Goal: Task Accomplishment & Management: Manage account settings

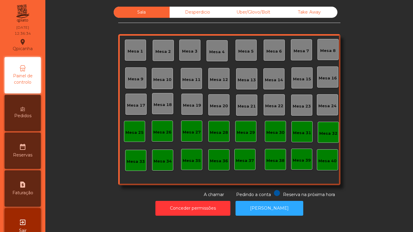
click at [161, 47] on div "Mesa 2" at bounding box center [162, 50] width 15 height 8
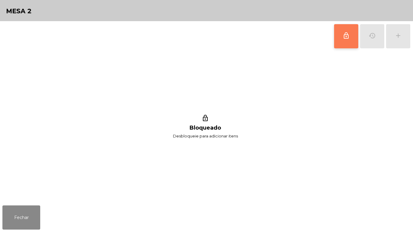
click at [351, 36] on button "lock_outline" at bounding box center [346, 36] width 24 height 24
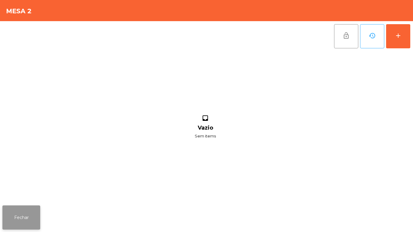
click at [31, 212] on button "Fechar" at bounding box center [21, 217] width 38 height 24
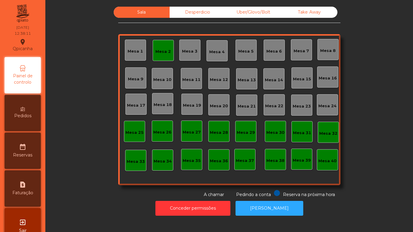
click at [165, 56] on div "Mesa 2" at bounding box center [163, 50] width 21 height 21
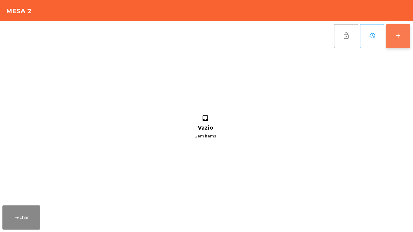
click at [406, 37] on button "add" at bounding box center [398, 36] width 24 height 24
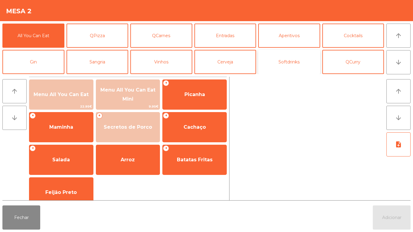
click at [283, 64] on button "Softdrinks" at bounding box center [289, 62] width 62 height 24
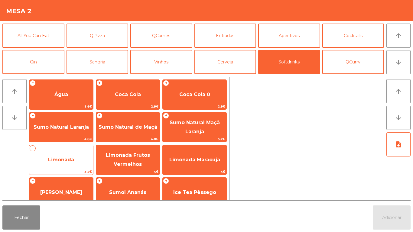
click at [57, 157] on span "Limonada" at bounding box center [61, 160] width 26 height 6
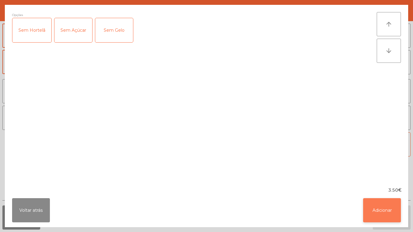
click at [376, 206] on button "Adicionar" at bounding box center [382, 210] width 38 height 24
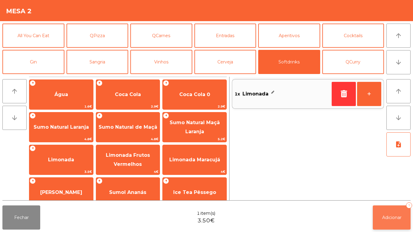
click at [382, 215] on span "Adicionar" at bounding box center [391, 217] width 19 height 5
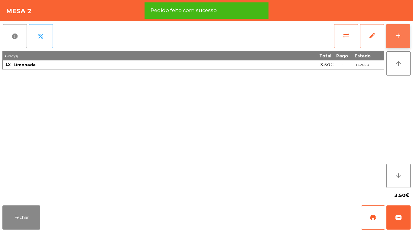
click at [394, 37] on button "add" at bounding box center [398, 36] width 24 height 24
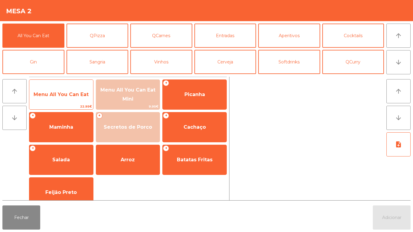
click at [59, 96] on span "Menu All You Can Eat" at bounding box center [61, 95] width 55 height 6
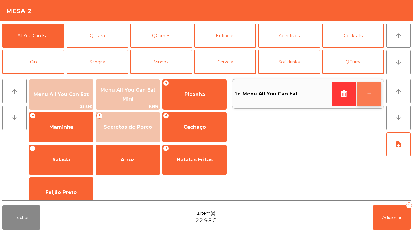
click at [366, 98] on button "+" at bounding box center [369, 94] width 24 height 24
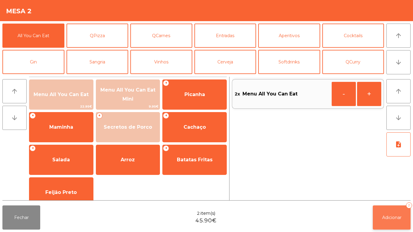
click at [386, 216] on span "Adicionar" at bounding box center [391, 217] width 19 height 5
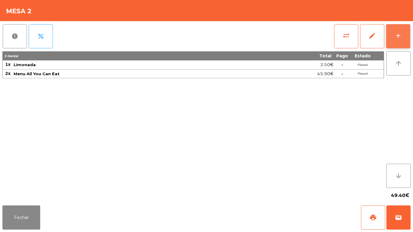
click at [395, 36] on div "add" at bounding box center [397, 35] width 7 height 7
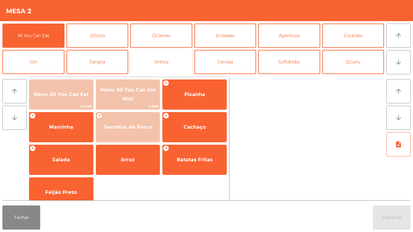
click at [167, 68] on button "Vinhos" at bounding box center [161, 62] width 62 height 24
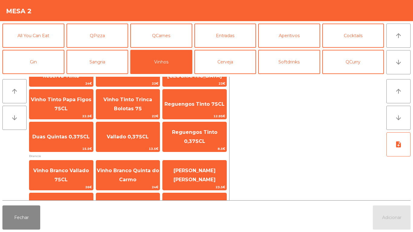
scroll to position [63, 0]
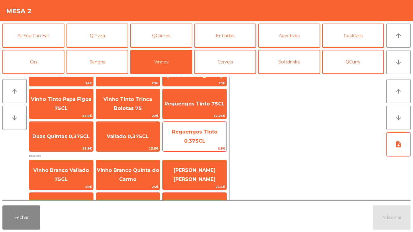
click at [202, 139] on span "Reguengos Tinto 0,375CL" at bounding box center [194, 136] width 45 height 15
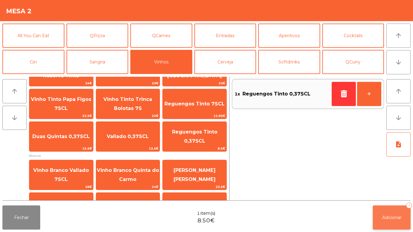
click at [388, 211] on button "Adicionar 1" at bounding box center [391, 217] width 38 height 24
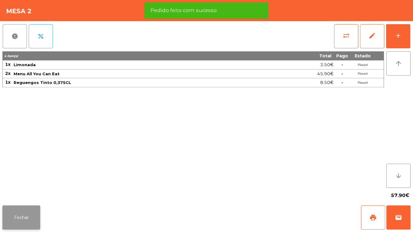
click at [29, 212] on button "Fechar" at bounding box center [21, 217] width 38 height 24
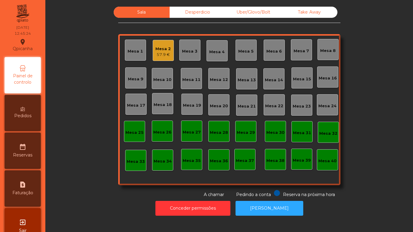
click at [164, 55] on div "57.9 €" at bounding box center [162, 55] width 15 height 6
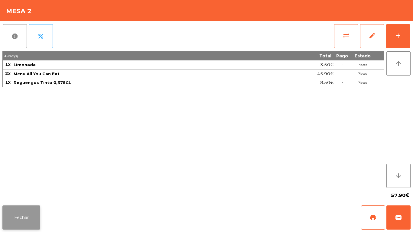
click at [29, 224] on button "Fechar" at bounding box center [21, 217] width 38 height 24
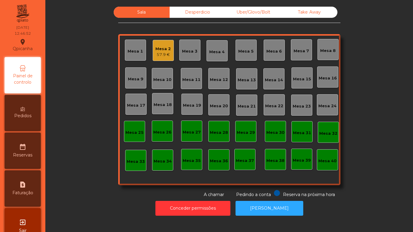
click at [165, 53] on div "57.9 €" at bounding box center [162, 55] width 15 height 6
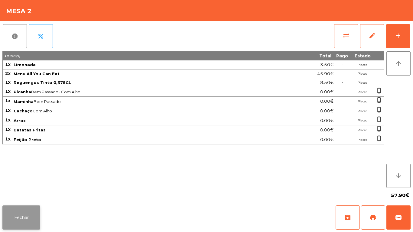
click at [24, 213] on button "Fechar" at bounding box center [21, 217] width 38 height 24
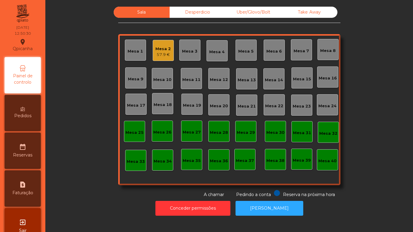
click at [29, 111] on div "Pedidos" at bounding box center [23, 113] width 36 height 36
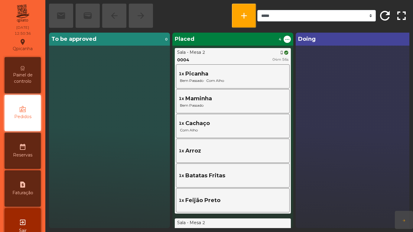
click at [24, 69] on icon at bounding box center [23, 68] width 4 height 4
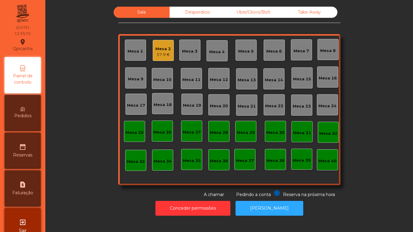
click at [300, 51] on div "Mesa 7" at bounding box center [300, 51] width 15 height 6
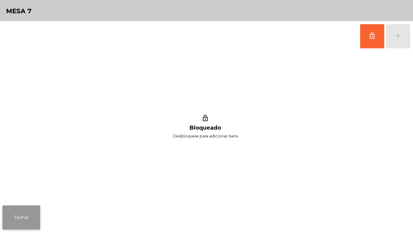
click at [29, 217] on button "Fechar" at bounding box center [21, 217] width 38 height 24
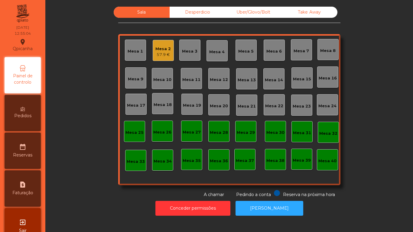
click at [245, 54] on div "Mesa 5" at bounding box center [245, 51] width 15 height 6
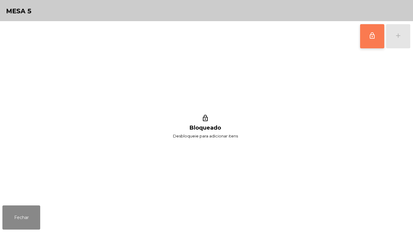
click at [372, 43] on button "lock_outline" at bounding box center [372, 36] width 24 height 24
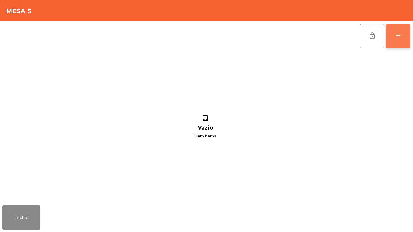
click at [398, 38] on div "add" at bounding box center [397, 35] width 7 height 7
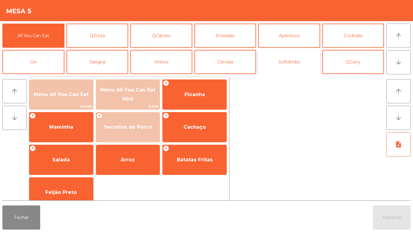
click at [296, 67] on button "Softdrinks" at bounding box center [289, 62] width 62 height 24
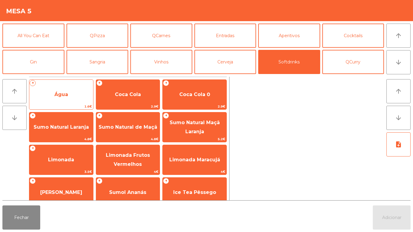
click at [57, 99] on span "Água" at bounding box center [61, 94] width 64 height 16
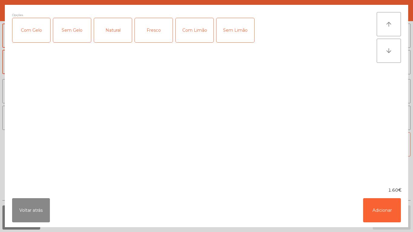
click at [117, 33] on div "Natural" at bounding box center [113, 30] width 38 height 24
click at [154, 34] on div "Fresco" at bounding box center [154, 30] width 38 height 24
click at [115, 36] on div "Natural" at bounding box center [113, 30] width 38 height 24
click at [374, 212] on button "Adicionar" at bounding box center [382, 210] width 38 height 24
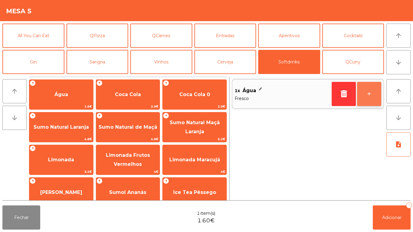
click at [364, 94] on button "+" at bounding box center [369, 94] width 24 height 24
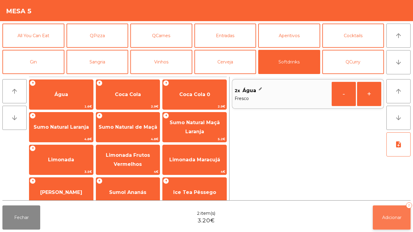
click at [390, 217] on span "Adicionar" at bounding box center [391, 217] width 19 height 5
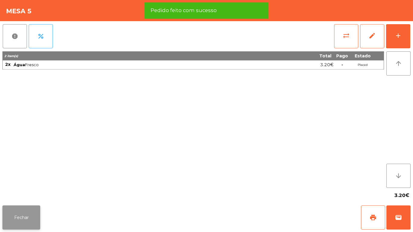
click at [26, 207] on button "Fechar" at bounding box center [21, 217] width 38 height 24
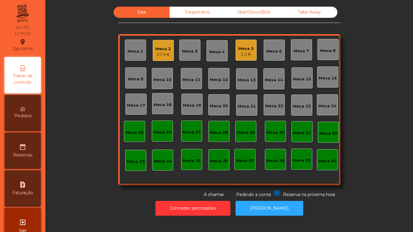
click at [23, 114] on span "Pedidos" at bounding box center [22, 116] width 17 height 6
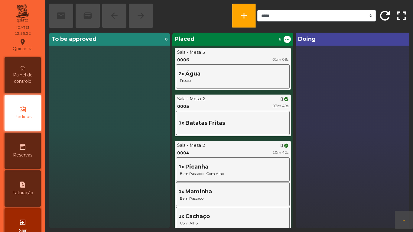
click at [31, 74] on span "Painel de controlo" at bounding box center [22, 78] width 33 height 13
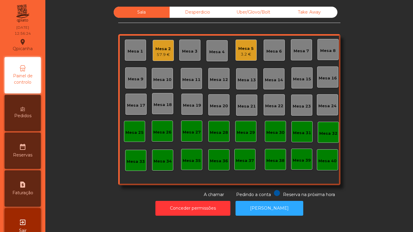
click at [250, 49] on div "Mesa 5" at bounding box center [245, 49] width 15 height 6
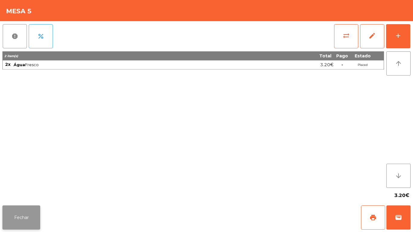
click at [34, 211] on button "Fechar" at bounding box center [21, 217] width 38 height 24
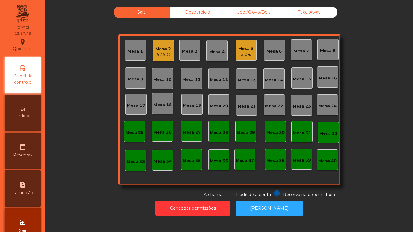
click at [242, 50] on div "Mesa 5" at bounding box center [245, 49] width 15 height 6
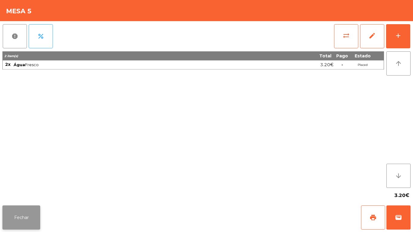
click at [14, 217] on button "Fechar" at bounding box center [21, 217] width 38 height 24
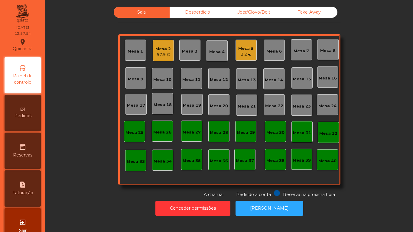
click at [168, 53] on div "57.9 €" at bounding box center [162, 55] width 15 height 6
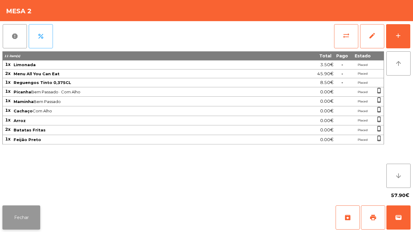
click at [32, 217] on button "Fechar" at bounding box center [21, 217] width 38 height 24
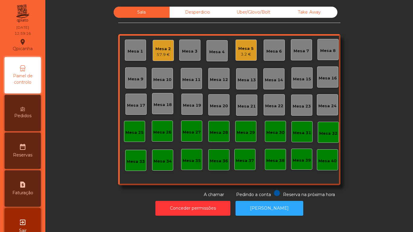
click at [166, 51] on div "Mesa 2" at bounding box center [162, 49] width 15 height 6
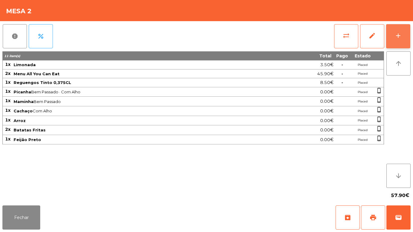
click at [393, 40] on button "add" at bounding box center [398, 36] width 24 height 24
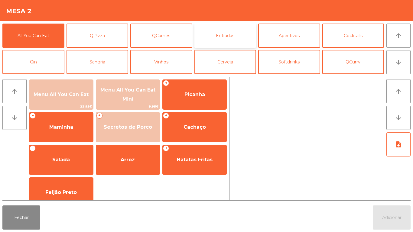
click at [231, 40] on button "Entradas" at bounding box center [225, 36] width 62 height 24
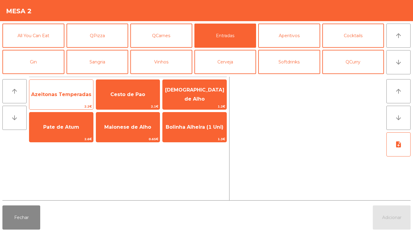
click at [67, 98] on span "Azeitonas Temperadas" at bounding box center [61, 94] width 64 height 16
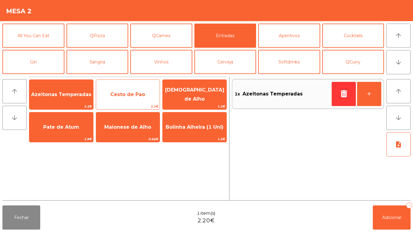
click at [129, 95] on span "Cesto de Pao" at bounding box center [127, 95] width 35 height 6
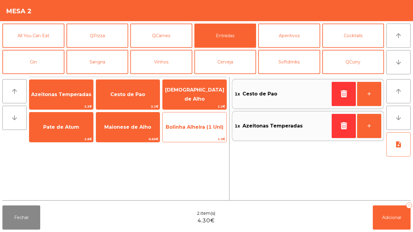
click at [196, 125] on span "Bolinha Alheira (1 Uni)" at bounding box center [194, 127] width 58 height 6
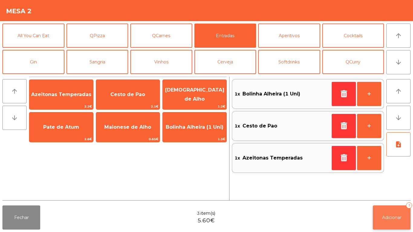
click at [390, 216] on span "Adicionar" at bounding box center [391, 217] width 19 height 5
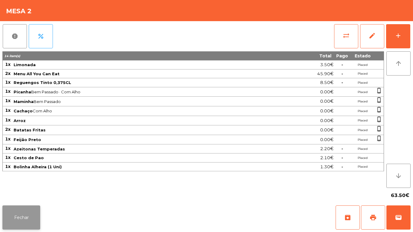
click at [39, 214] on button "Fechar" at bounding box center [21, 217] width 38 height 24
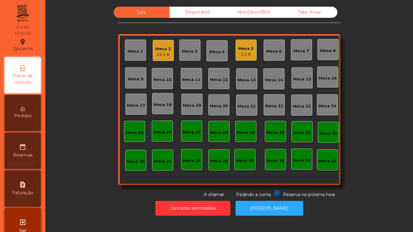
click at [248, 52] on div "3.2 €" at bounding box center [245, 54] width 15 height 6
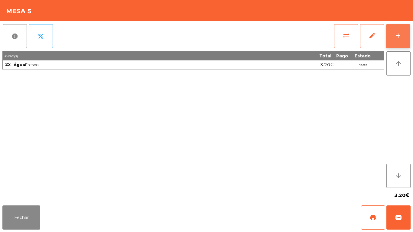
click at [397, 37] on div "add" at bounding box center [397, 35] width 7 height 7
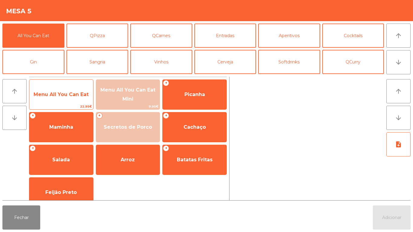
click at [72, 98] on span "Menu All You Can Eat" at bounding box center [61, 94] width 64 height 16
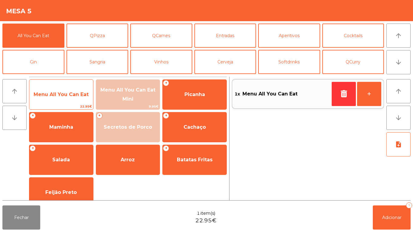
click at [73, 95] on span "Menu All You Can Eat" at bounding box center [61, 95] width 55 height 6
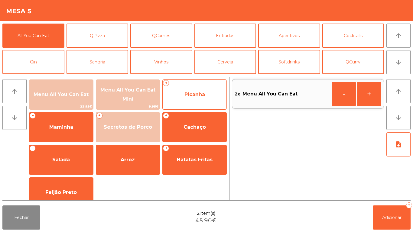
click at [205, 96] on span "Picanha" at bounding box center [194, 94] width 64 height 16
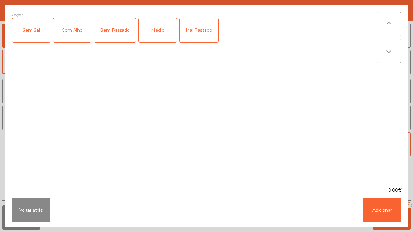
click at [158, 38] on div "Médio" at bounding box center [158, 30] width 38 height 24
click at [78, 33] on div "Com Alho" at bounding box center [72, 30] width 38 height 24
click at [378, 204] on button "Adicionar" at bounding box center [382, 210] width 38 height 24
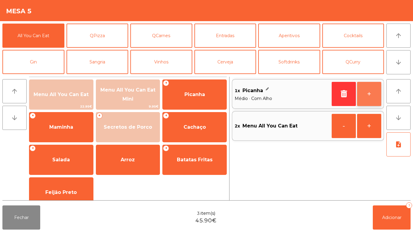
click at [369, 97] on button "+" at bounding box center [369, 94] width 24 height 24
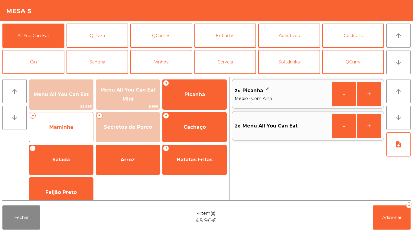
click at [72, 130] on span "Maminha" at bounding box center [61, 127] width 24 height 6
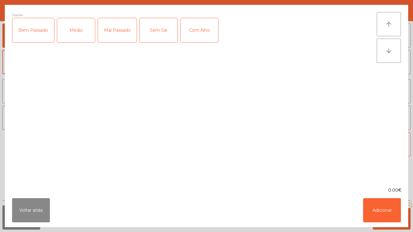
click at [82, 36] on div "Médio" at bounding box center [76, 30] width 38 height 24
click at [204, 34] on div "Com Alho" at bounding box center [199, 30] width 38 height 24
click at [379, 206] on button "Adicionar" at bounding box center [382, 210] width 38 height 24
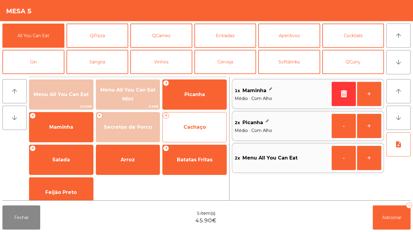
click at [199, 130] on span "Cachaço" at bounding box center [194, 127] width 64 height 16
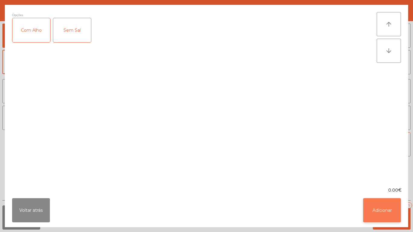
click at [376, 211] on button "Adicionar" at bounding box center [382, 210] width 38 height 24
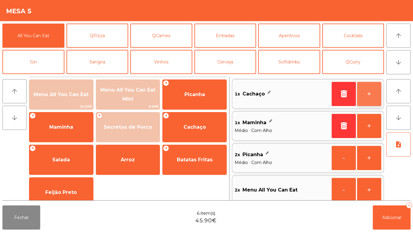
click at [364, 98] on button "+" at bounding box center [369, 94] width 24 height 24
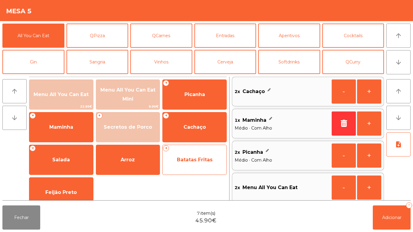
click at [207, 165] on span "Batatas Fritas" at bounding box center [194, 160] width 64 height 16
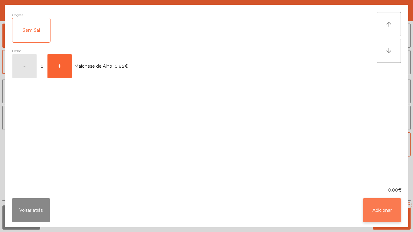
click at [380, 207] on button "Adicionar" at bounding box center [382, 210] width 38 height 24
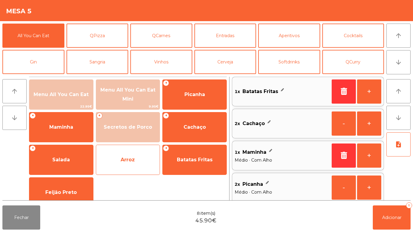
click at [144, 156] on span "Arroz" at bounding box center [128, 160] width 64 height 16
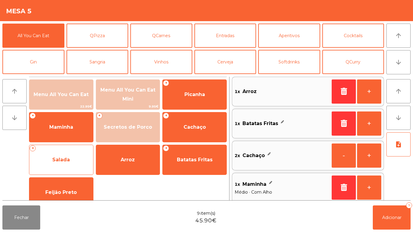
click at [75, 157] on span "Salada" at bounding box center [61, 160] width 64 height 16
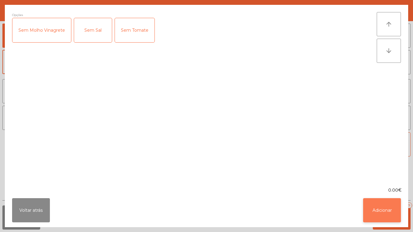
click at [379, 211] on button "Adicionar" at bounding box center [382, 210] width 38 height 24
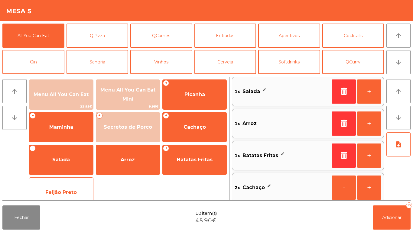
click at [72, 179] on div "Feijão Preto" at bounding box center [61, 192] width 64 height 30
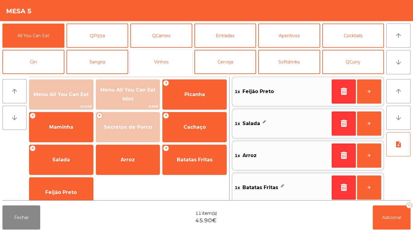
click at [175, 63] on button "Vinhos" at bounding box center [161, 62] width 62 height 24
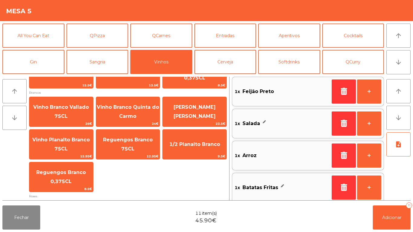
scroll to position [131, 0]
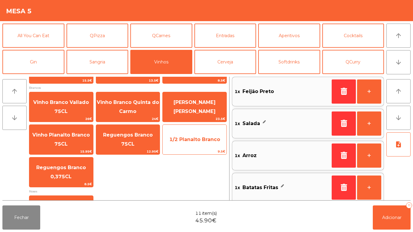
click at [203, 138] on span "1/2 Planalto Branco" at bounding box center [194, 139] width 51 height 6
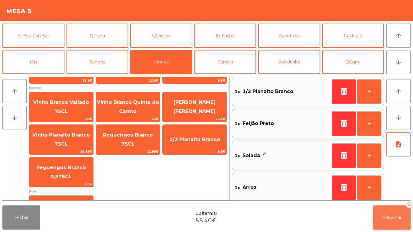
click at [387, 217] on span "Adicionar" at bounding box center [391, 217] width 19 height 5
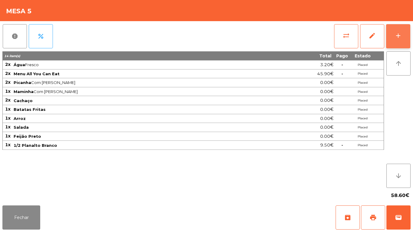
click at [395, 39] on div "add" at bounding box center [397, 35] width 7 height 7
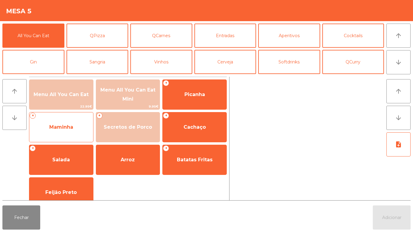
click at [74, 131] on span "Maminha" at bounding box center [61, 127] width 64 height 16
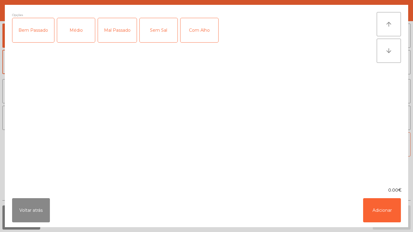
click at [81, 37] on div "Médio" at bounding box center [76, 30] width 38 height 24
click at [200, 35] on div "Com Alho" at bounding box center [199, 30] width 38 height 24
click at [372, 205] on button "Adicionar" at bounding box center [382, 210] width 38 height 24
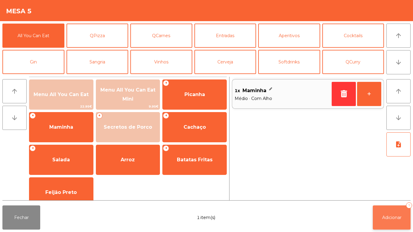
click at [383, 215] on span "Adicionar" at bounding box center [391, 217] width 19 height 5
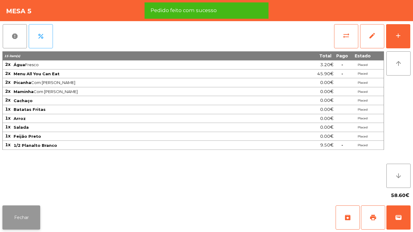
click at [25, 219] on button "Fechar" at bounding box center [21, 217] width 38 height 24
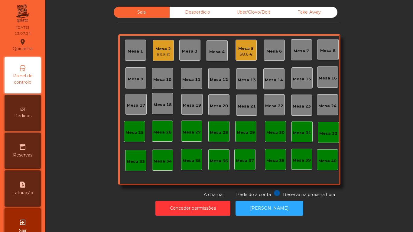
click at [250, 59] on div "Mesa 5 58.6 €" at bounding box center [245, 50] width 21 height 21
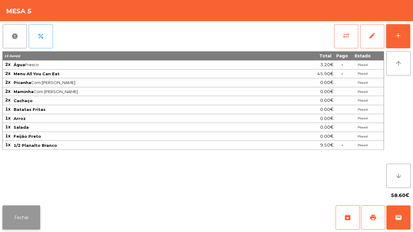
click at [28, 220] on button "Fechar" at bounding box center [21, 217] width 38 height 24
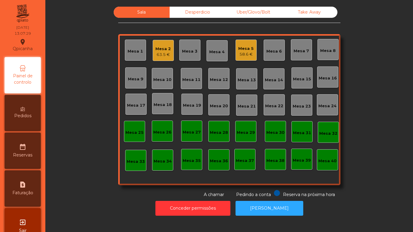
click at [25, 113] on span "Pedidos" at bounding box center [22, 116] width 17 height 6
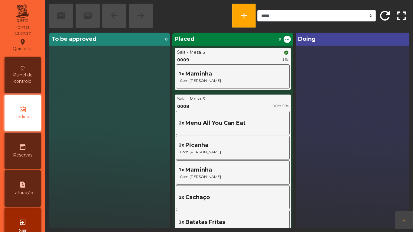
click at [27, 80] on span "Painel de controlo" at bounding box center [22, 78] width 33 height 13
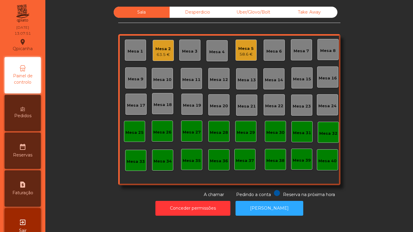
click at [242, 51] on div "Mesa 5" at bounding box center [245, 49] width 15 height 6
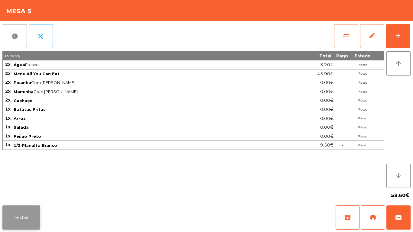
click at [37, 212] on button "Fechar" at bounding box center [21, 217] width 38 height 24
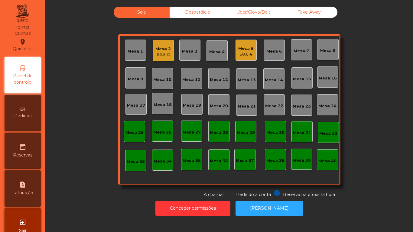
click at [168, 60] on div "Mesa 2 63.5 €" at bounding box center [163, 50] width 21 height 21
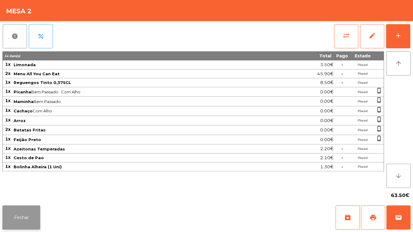
click at [30, 219] on button "Fechar" at bounding box center [21, 217] width 38 height 24
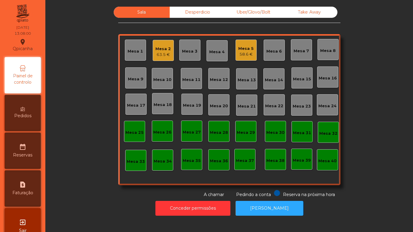
click at [168, 55] on div "63.5 €" at bounding box center [162, 55] width 15 height 6
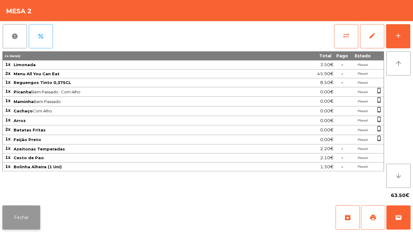
click at [33, 217] on button "Fechar" at bounding box center [21, 217] width 38 height 24
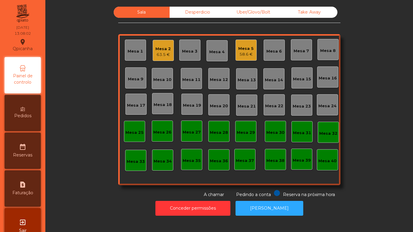
click at [246, 56] on div "58.6 €" at bounding box center [245, 54] width 15 height 6
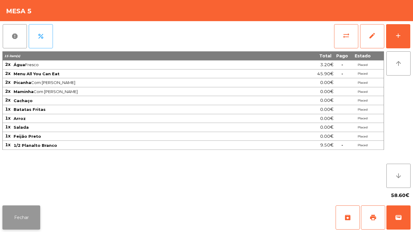
click at [29, 211] on button "Fechar" at bounding box center [21, 217] width 38 height 24
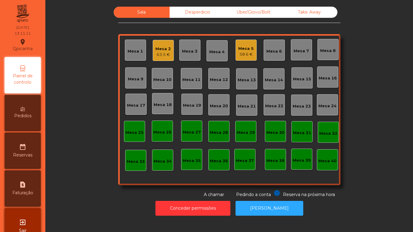
click at [247, 54] on div "58.6 €" at bounding box center [245, 54] width 15 height 6
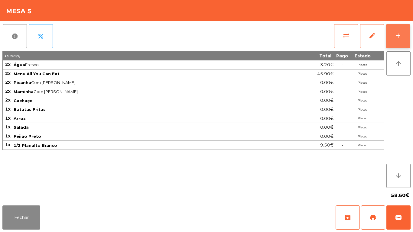
click at [397, 39] on div "add" at bounding box center [397, 35] width 7 height 7
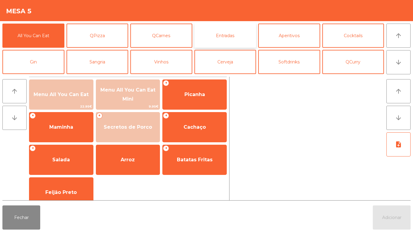
click at [233, 35] on button "Entradas" at bounding box center [225, 36] width 62 height 24
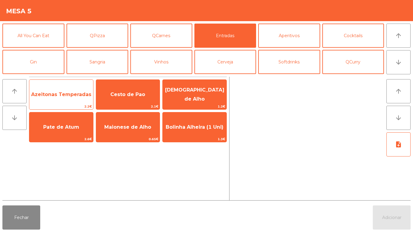
click at [71, 99] on span "Azeitonas Temperadas" at bounding box center [61, 94] width 64 height 16
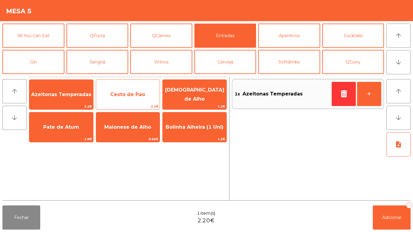
click at [135, 96] on span "Cesto de Pao" at bounding box center [127, 95] width 35 height 6
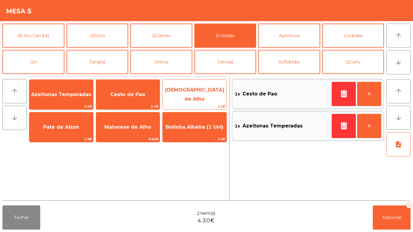
click at [198, 97] on span "[DEMOGRAPHIC_DATA] de Alho" at bounding box center [194, 95] width 64 height 26
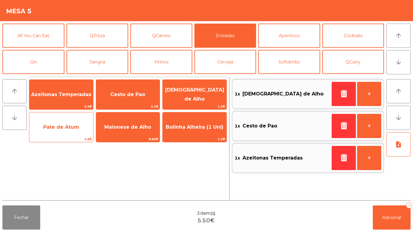
click at [65, 128] on span "Pate de Atum" at bounding box center [61, 127] width 36 height 6
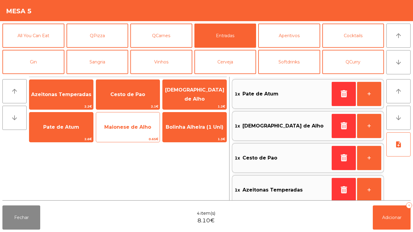
click at [131, 130] on span "Maionese de Alho" at bounding box center [128, 127] width 64 height 16
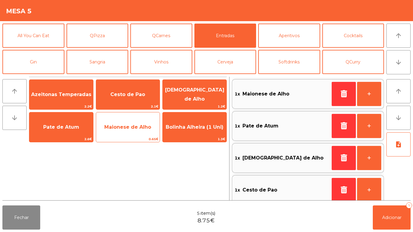
scroll to position [2, 0]
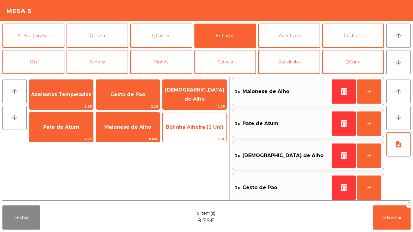
click at [199, 128] on span "Bolinha Alheira (1 Uni)" at bounding box center [194, 127] width 58 height 6
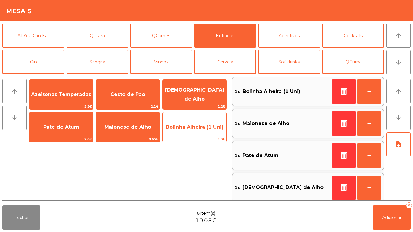
click at [197, 127] on span "Bolinha Alheira (1 Uni)" at bounding box center [194, 127] width 58 height 6
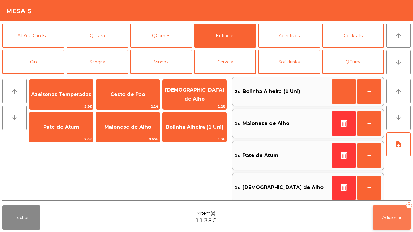
click at [383, 217] on span "Adicionar" at bounding box center [391, 217] width 19 height 5
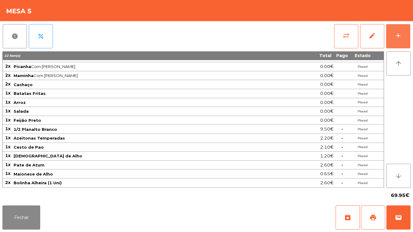
scroll to position [0, 0]
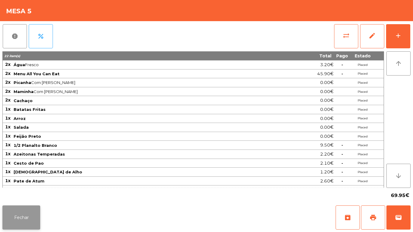
click at [32, 217] on button "Fechar" at bounding box center [21, 217] width 38 height 24
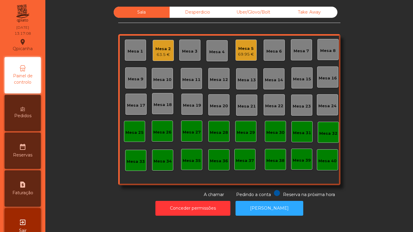
click at [135, 52] on div "Mesa 1" at bounding box center [134, 51] width 15 height 6
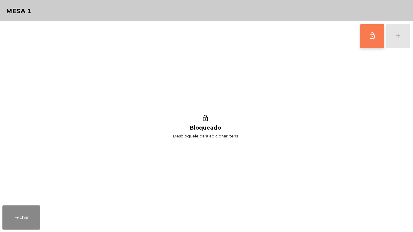
click at [367, 38] on button "lock_outline" at bounding box center [372, 36] width 24 height 24
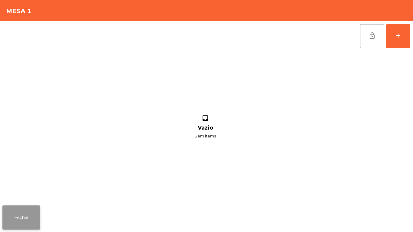
click at [38, 216] on button "Fechar" at bounding box center [21, 217] width 38 height 24
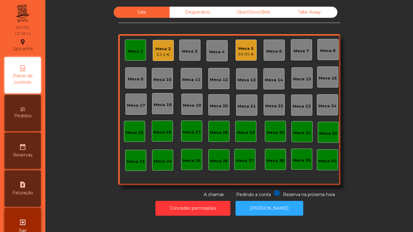
click at [133, 55] on div "Mesa 1" at bounding box center [135, 50] width 21 height 21
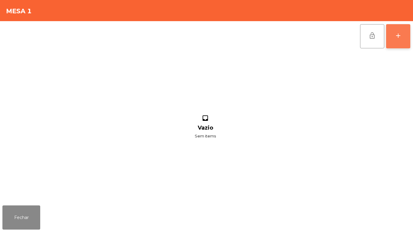
click at [394, 40] on button "add" at bounding box center [398, 36] width 24 height 24
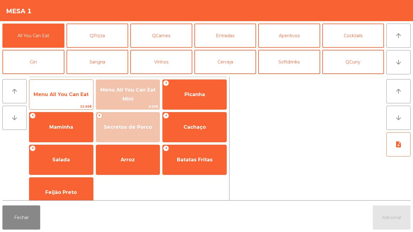
click at [63, 102] on span "Menu All You Can Eat" at bounding box center [61, 94] width 64 height 16
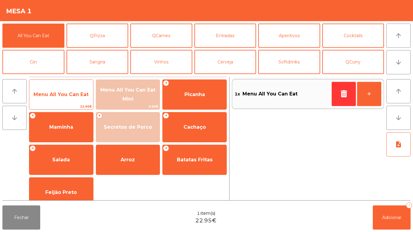
click at [62, 98] on span "Menu All You Can Eat" at bounding box center [61, 94] width 64 height 16
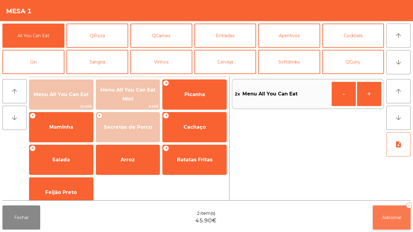
click at [388, 212] on button "Adicionar 2" at bounding box center [391, 217] width 38 height 24
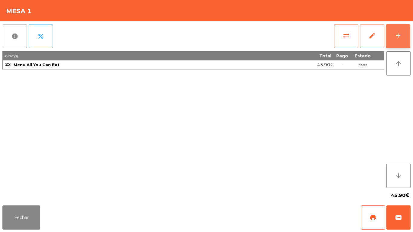
click at [395, 38] on div "add" at bounding box center [397, 35] width 7 height 7
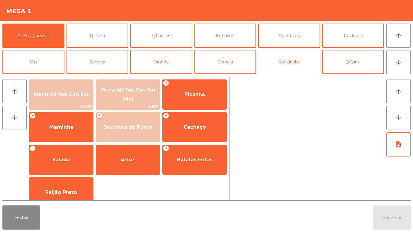
click at [292, 68] on button "Softdrinks" at bounding box center [289, 62] width 62 height 24
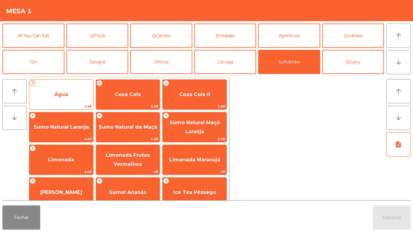
click at [65, 96] on span "Água" at bounding box center [61, 95] width 14 height 6
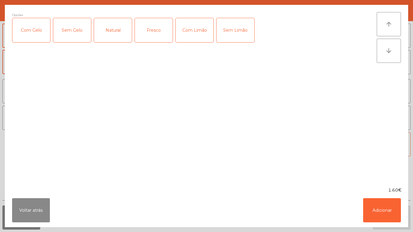
click at [159, 32] on div "Fresco" at bounding box center [154, 30] width 38 height 24
click at [377, 209] on button "Adicionar" at bounding box center [382, 210] width 38 height 24
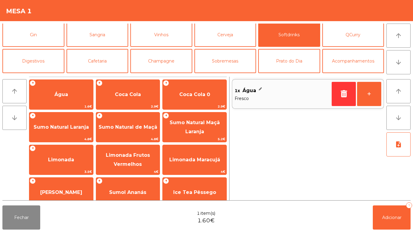
scroll to position [26, 0]
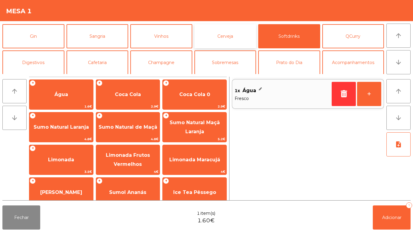
click at [225, 42] on button "Cerveja" at bounding box center [225, 36] width 62 height 24
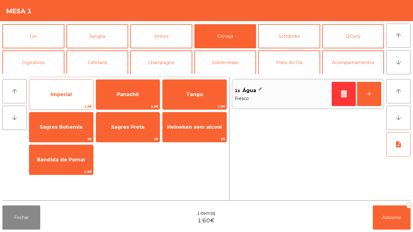
click at [62, 96] on span "Imperial" at bounding box center [60, 95] width 21 height 6
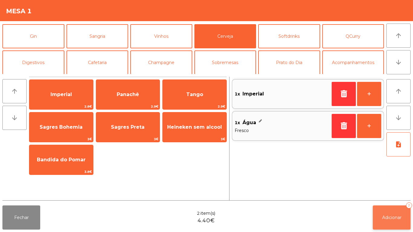
click at [383, 217] on span "Adicionar" at bounding box center [391, 217] width 19 height 5
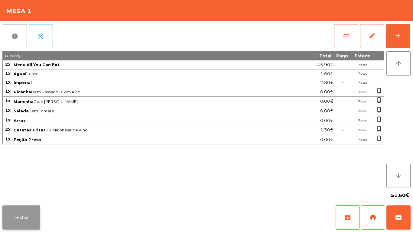
click at [35, 217] on button "Fechar" at bounding box center [21, 217] width 38 height 24
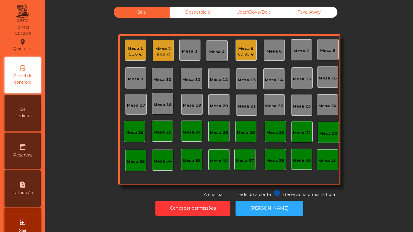
click at [243, 59] on div "Mesa 5 69.95 €" at bounding box center [245, 50] width 21 height 21
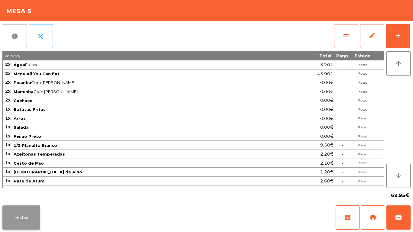
click at [31, 217] on button "Fechar" at bounding box center [21, 217] width 38 height 24
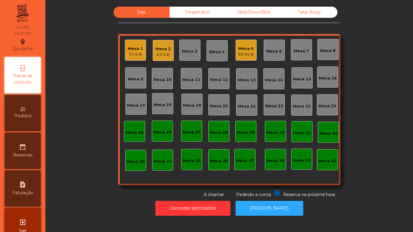
click at [30, 118] on span "Pedidos" at bounding box center [22, 116] width 17 height 6
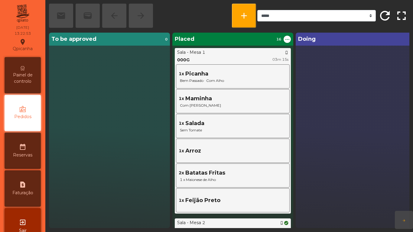
click at [25, 86] on div "Painel de controlo" at bounding box center [23, 75] width 36 height 36
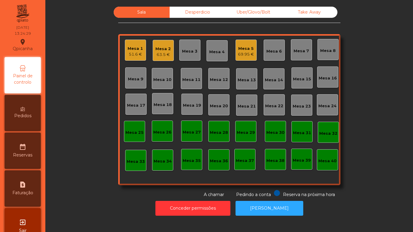
click at [133, 53] on div "51.6 €" at bounding box center [134, 54] width 15 height 6
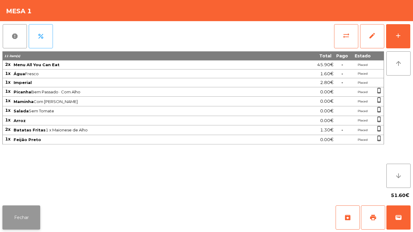
click at [21, 217] on button "Fechar" at bounding box center [21, 217] width 38 height 24
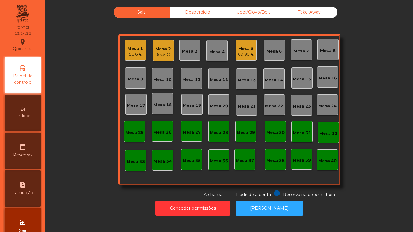
click at [24, 120] on div "Pedidos" at bounding box center [23, 113] width 36 height 36
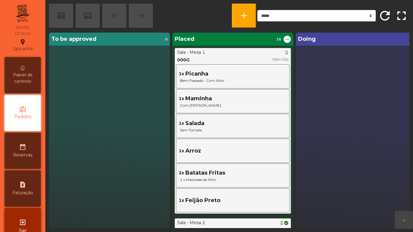
click at [30, 75] on span "Painel de controlo" at bounding box center [22, 78] width 33 height 13
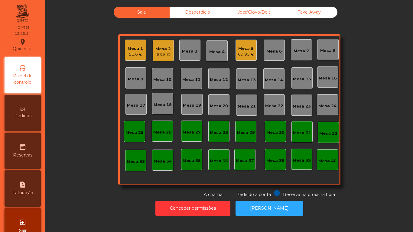
click at [184, 52] on div "Mesa 3" at bounding box center [189, 51] width 15 height 6
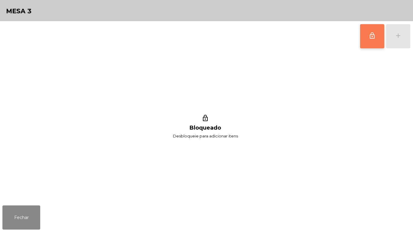
click at [366, 38] on button "lock_outline" at bounding box center [372, 36] width 24 height 24
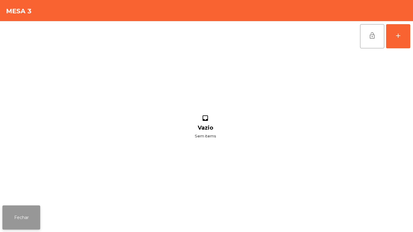
click at [38, 220] on button "Fechar" at bounding box center [21, 217] width 38 height 24
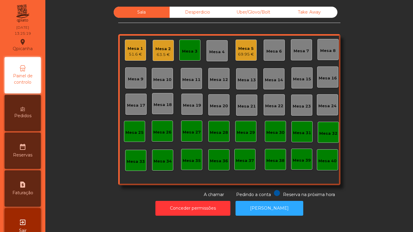
click at [24, 109] on icon at bounding box center [23, 109] width 4 height 4
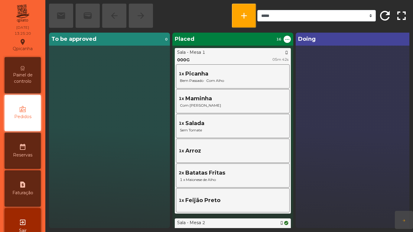
click at [24, 69] on icon at bounding box center [23, 68] width 4 height 4
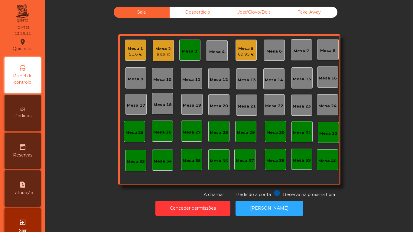
click at [187, 55] on div "Mesa 3" at bounding box center [189, 50] width 21 height 21
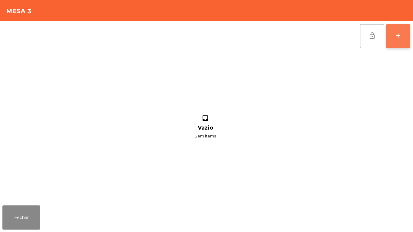
click at [386, 32] on button "add" at bounding box center [398, 36] width 24 height 24
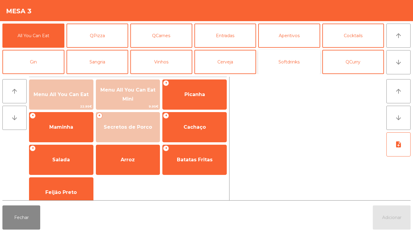
click at [293, 62] on button "Softdrinks" at bounding box center [289, 62] width 62 height 24
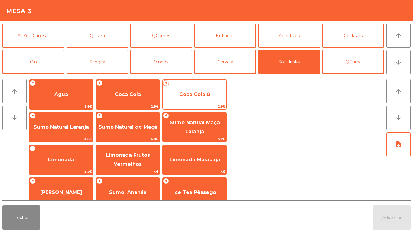
click at [200, 94] on span "Coca Cola 0" at bounding box center [194, 95] width 31 height 6
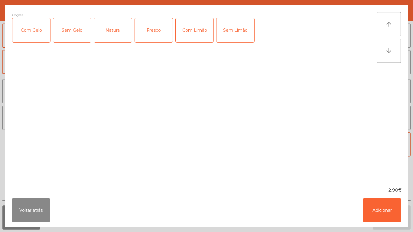
click at [205, 33] on div "Com Limão" at bounding box center [194, 30] width 38 height 24
click at [379, 210] on button "Adicionar" at bounding box center [382, 210] width 38 height 24
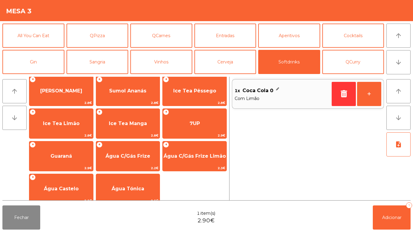
scroll to position [108, 0]
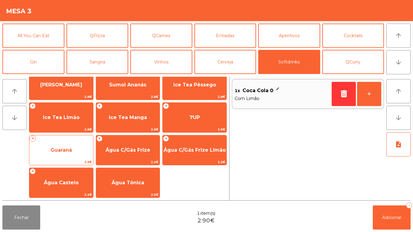
click at [78, 150] on span "Guaraná" at bounding box center [61, 150] width 64 height 16
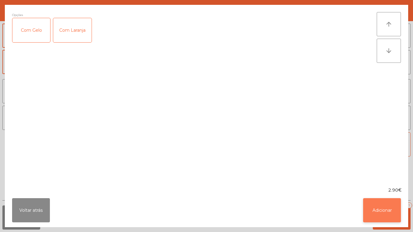
click at [380, 210] on button "Adicionar" at bounding box center [382, 210] width 38 height 24
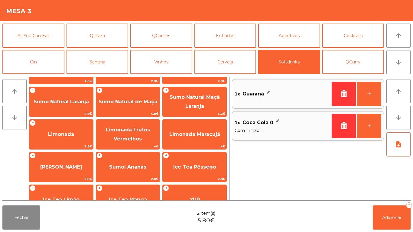
scroll to position [0, 0]
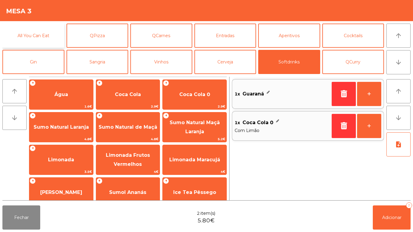
click at [49, 40] on button "All You Can Eat" at bounding box center [33, 36] width 62 height 24
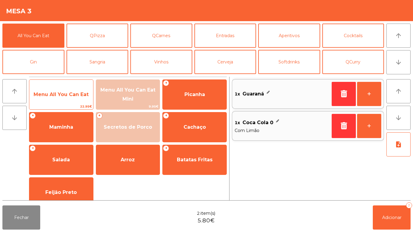
click at [78, 95] on span "Menu All You Can Eat" at bounding box center [61, 95] width 55 height 6
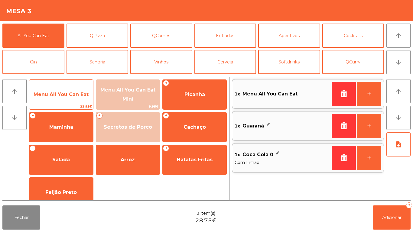
click at [78, 92] on span "Menu All You Can Eat" at bounding box center [61, 95] width 55 height 6
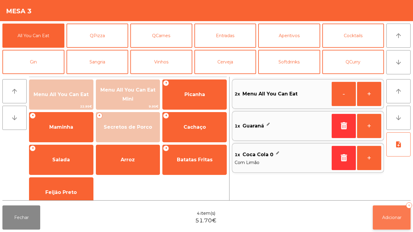
click at [392, 212] on button "Adicionar 4" at bounding box center [391, 217] width 38 height 24
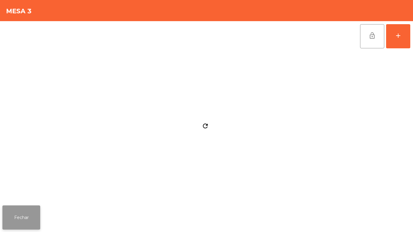
click at [32, 210] on button "Fechar" at bounding box center [21, 217] width 38 height 24
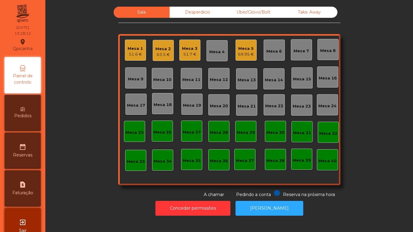
click at [30, 114] on span "Pedidos" at bounding box center [22, 116] width 17 height 6
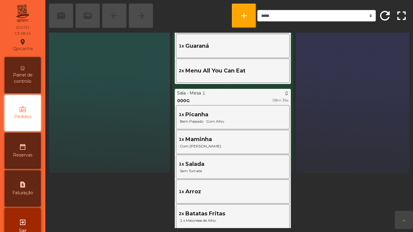
scroll to position [61, 0]
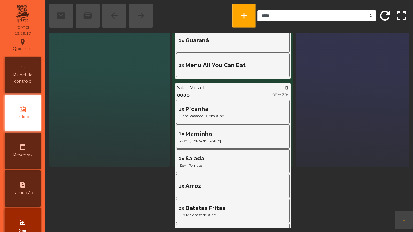
click at [24, 72] on span "Painel de controlo" at bounding box center [22, 78] width 33 height 13
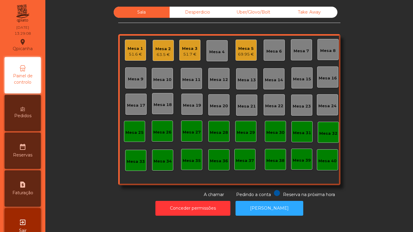
click at [34, 105] on div "Pedidos" at bounding box center [23, 113] width 36 height 36
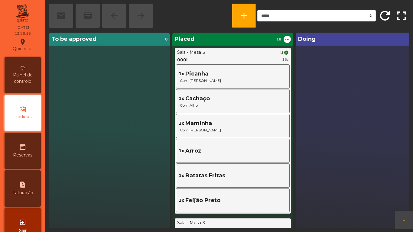
click at [28, 79] on span "Painel de controlo" at bounding box center [22, 78] width 33 height 13
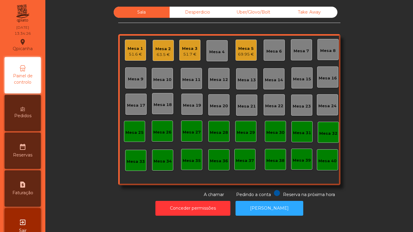
click at [195, 54] on div "Mesa 3 51.7 €" at bounding box center [189, 50] width 21 height 21
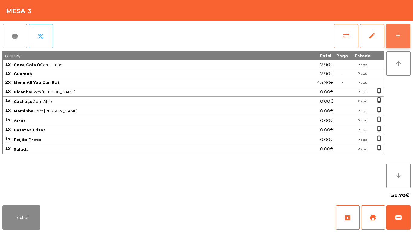
click at [397, 35] on div "add" at bounding box center [397, 35] width 7 height 7
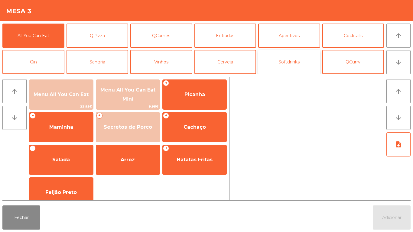
click at [288, 60] on button "Softdrinks" at bounding box center [289, 62] width 62 height 24
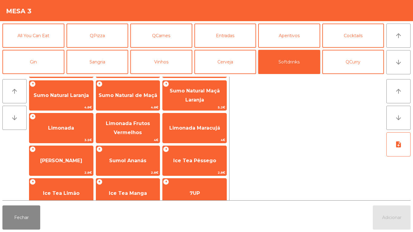
scroll to position [58, 0]
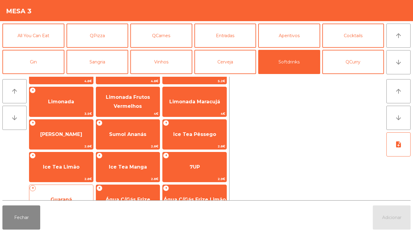
click at [82, 196] on span "Guaraná" at bounding box center [61, 199] width 64 height 16
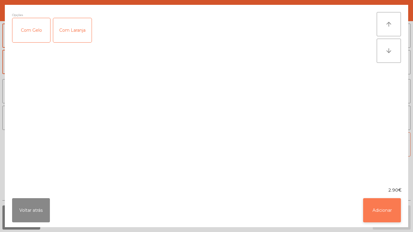
click at [383, 199] on button "Adicionar" at bounding box center [382, 210] width 38 height 24
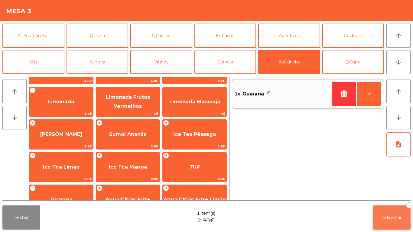
click at [380, 211] on button "Adicionar 1" at bounding box center [391, 217] width 38 height 24
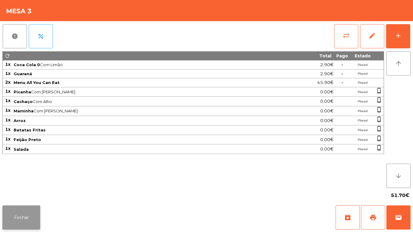
click at [32, 209] on button "Fechar" at bounding box center [21, 217] width 38 height 24
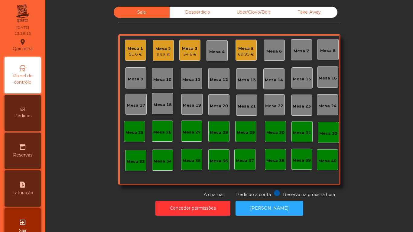
click at [244, 50] on div "Mesa 5" at bounding box center [246, 49] width 16 height 6
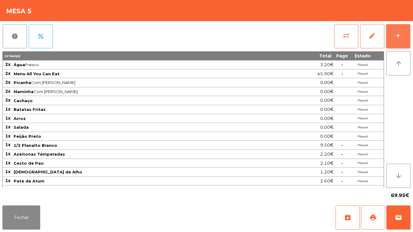
click at [396, 42] on button "add" at bounding box center [398, 36] width 24 height 24
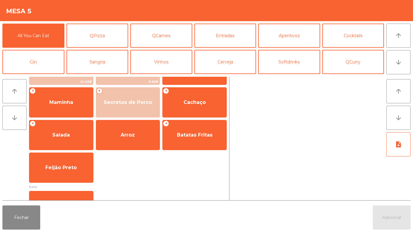
scroll to position [23, 0]
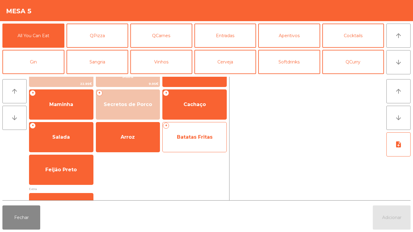
click at [192, 139] on span "Batatas Fritas" at bounding box center [195, 137] width 36 height 6
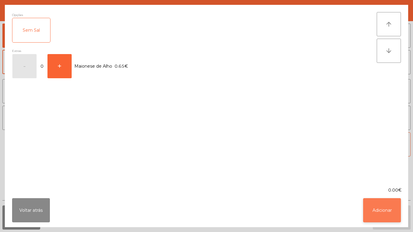
click at [379, 208] on button "Adicionar" at bounding box center [382, 210] width 38 height 24
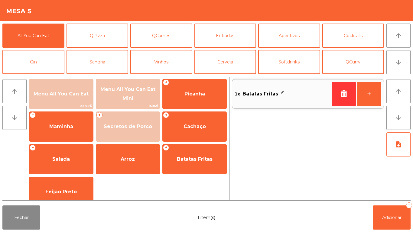
scroll to position [0, 0]
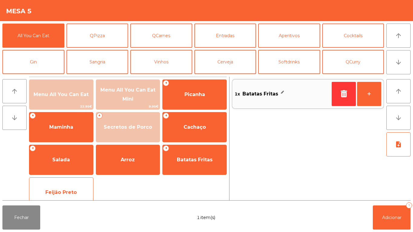
click at [60, 185] on span "Feijão Preto" at bounding box center [61, 192] width 64 height 16
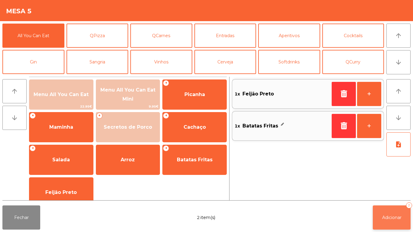
click at [393, 215] on span "Adicionar" at bounding box center [391, 217] width 19 height 5
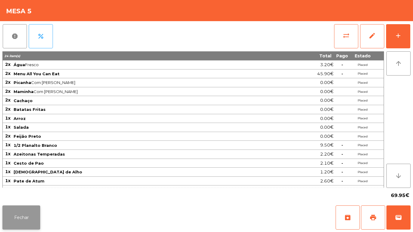
click at [17, 217] on button "Fechar" at bounding box center [21, 217] width 38 height 24
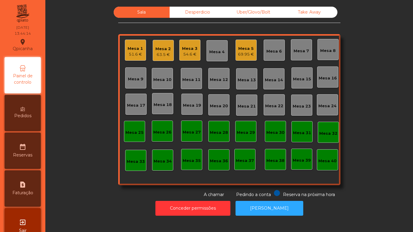
click at [22, 108] on div "Pedidos" at bounding box center [23, 113] width 36 height 36
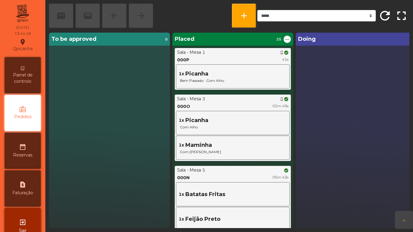
click at [28, 83] on span "Painel de controlo" at bounding box center [22, 78] width 33 height 13
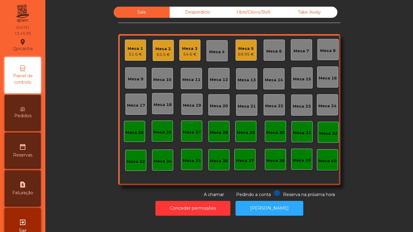
click at [25, 110] on icon at bounding box center [23, 109] width 4 height 4
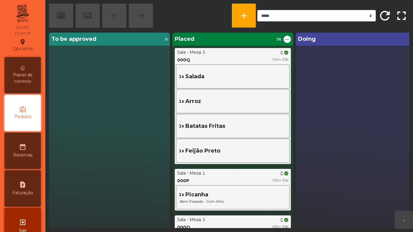
click at [27, 71] on div "Painel de controlo" at bounding box center [23, 75] width 36 height 36
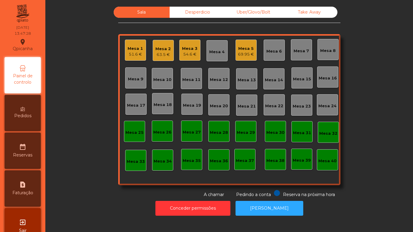
click at [165, 56] on div "63.5 €" at bounding box center [162, 55] width 15 height 6
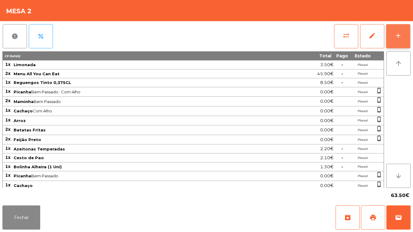
click at [403, 39] on button "add" at bounding box center [398, 36] width 24 height 24
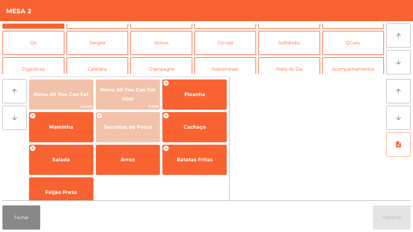
scroll to position [22, 0]
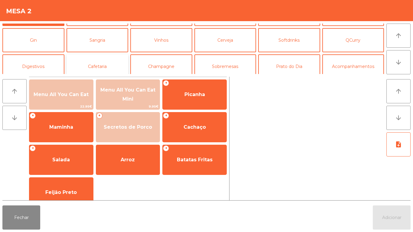
click at [111, 65] on button "Cafetaria" at bounding box center [97, 66] width 62 height 24
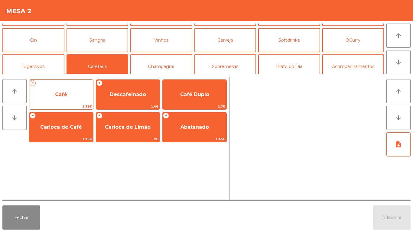
click at [78, 102] on span "Café" at bounding box center [61, 94] width 64 height 16
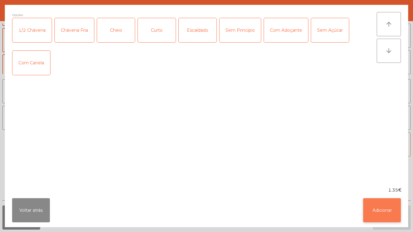
click at [382, 211] on button "Adicionar" at bounding box center [382, 210] width 38 height 24
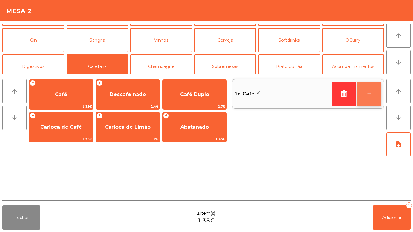
click at [360, 98] on button "+" at bounding box center [369, 94] width 24 height 24
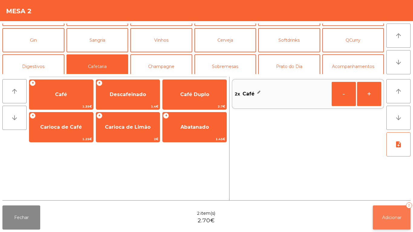
click at [389, 211] on button "Adicionar 2" at bounding box center [391, 217] width 38 height 24
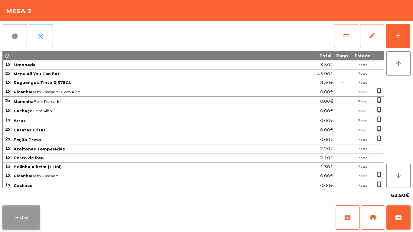
click at [39, 215] on button "Fechar" at bounding box center [21, 217] width 38 height 24
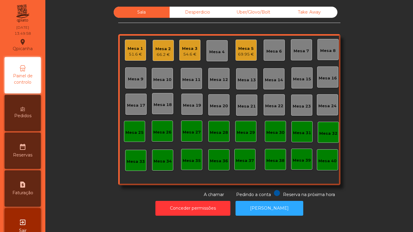
click at [29, 109] on div "Pedidos" at bounding box center [23, 113] width 36 height 36
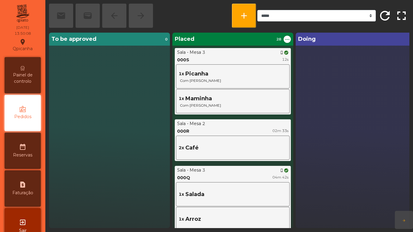
click at [36, 79] on span "Painel de controlo" at bounding box center [22, 78] width 33 height 13
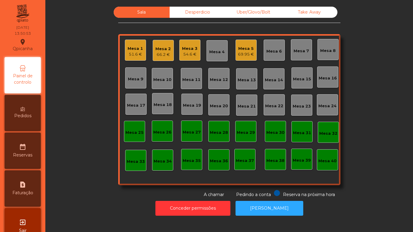
click at [27, 117] on span "Pedidos" at bounding box center [22, 116] width 17 height 6
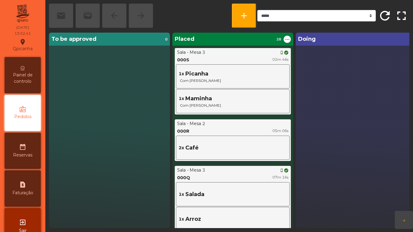
click at [34, 85] on div "Painel de controlo" at bounding box center [23, 75] width 36 height 36
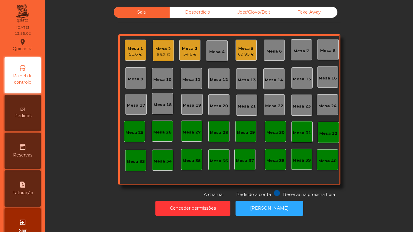
click at [141, 48] on div "Mesa 1 51.6 €" at bounding box center [135, 50] width 21 height 21
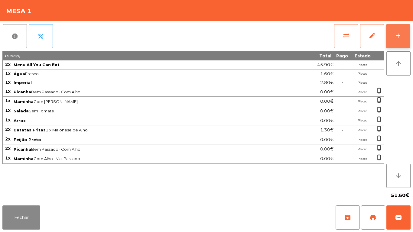
click at [398, 40] on button "add" at bounding box center [398, 36] width 24 height 24
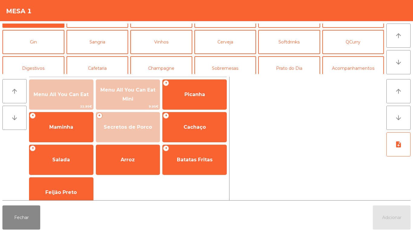
scroll to position [26, 0]
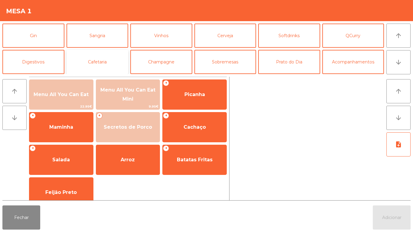
click at [107, 69] on button "Cafetaria" at bounding box center [97, 62] width 62 height 24
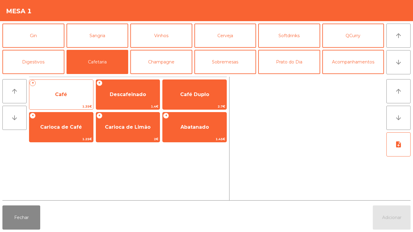
click at [78, 98] on span "Café" at bounding box center [61, 94] width 64 height 16
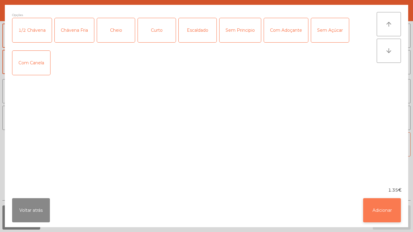
click at [382, 207] on button "Adicionar" at bounding box center [382, 210] width 38 height 24
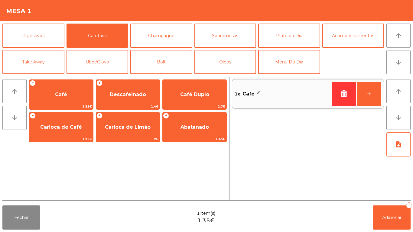
scroll to position [51, 0]
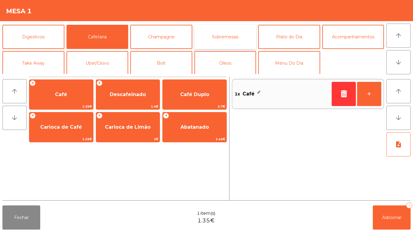
click at [236, 40] on button "Sobremesas" at bounding box center [225, 37] width 62 height 24
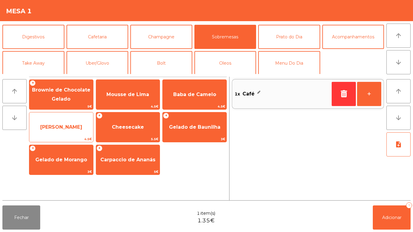
click at [76, 130] on span "[PERSON_NAME]" at bounding box center [61, 127] width 42 height 6
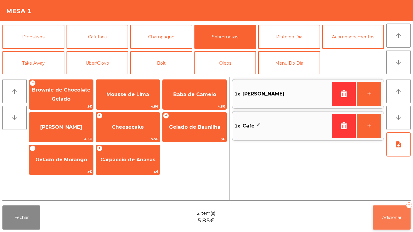
click at [401, 228] on button "Adicionar 2" at bounding box center [391, 217] width 38 height 24
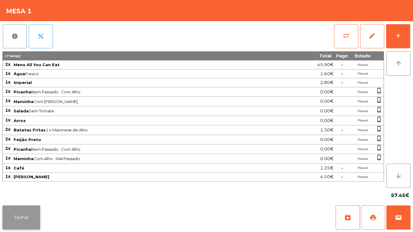
click at [25, 207] on button "Fechar" at bounding box center [21, 217] width 38 height 24
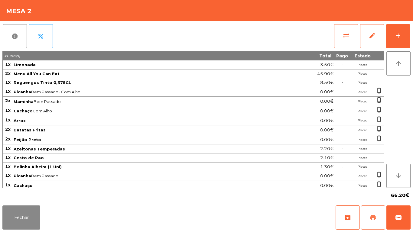
click at [371, 215] on span "print" at bounding box center [372, 217] width 7 height 7
click at [337, 39] on button "sync_alt" at bounding box center [346, 36] width 24 height 24
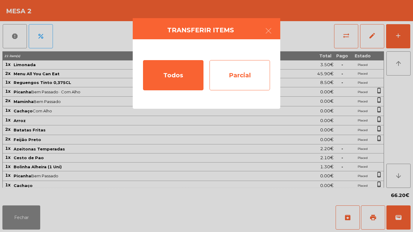
click at [248, 76] on div "Parcial" at bounding box center [239, 75] width 60 height 30
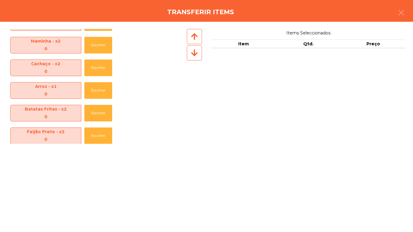
scroll to position [202, 0]
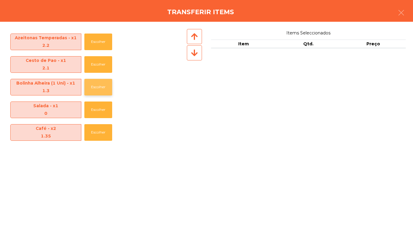
click at [102, 88] on button "Escolher" at bounding box center [98, 87] width 28 height 17
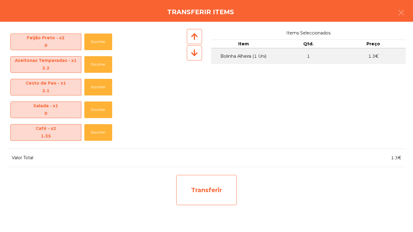
click at [221, 186] on div "Transferir" at bounding box center [206, 190] width 60 height 30
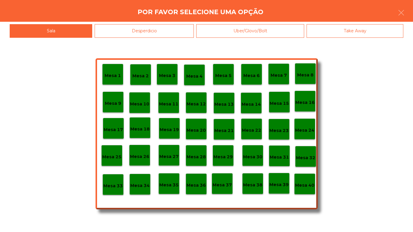
click at [170, 33] on div "Desperdicio" at bounding box center [144, 31] width 99 height 14
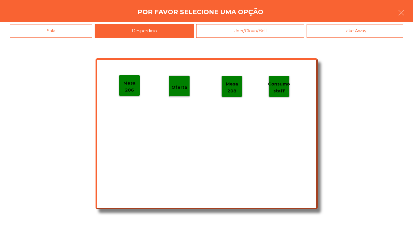
click at [134, 86] on p "Mesa 206" at bounding box center [129, 87] width 21 height 14
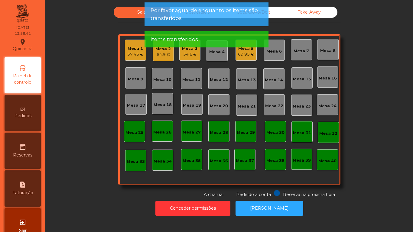
click at [161, 61] on div "Mesa 2 64.9 €" at bounding box center [163, 50] width 21 height 21
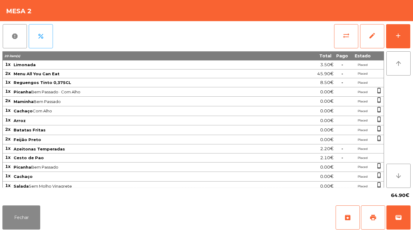
scroll to position [12, 0]
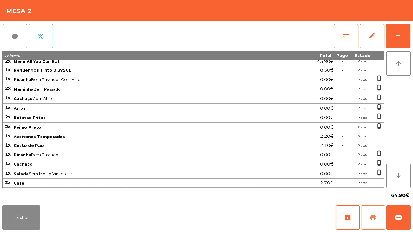
click at [374, 216] on span "print" at bounding box center [372, 217] width 7 height 7
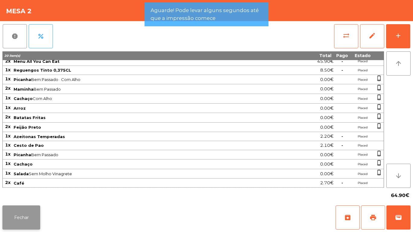
click at [35, 210] on button "Fechar" at bounding box center [21, 217] width 38 height 24
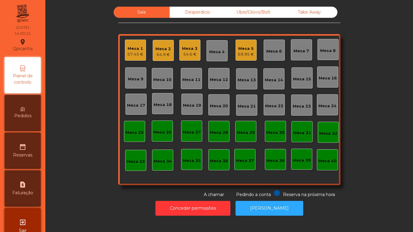
click at [164, 49] on div "Mesa 2" at bounding box center [162, 49] width 15 height 6
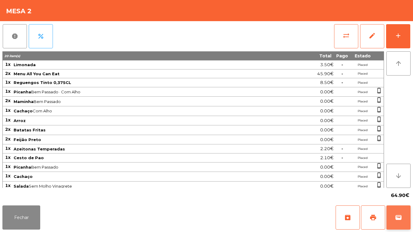
click at [395, 212] on button "wallet" at bounding box center [398, 217] width 24 height 24
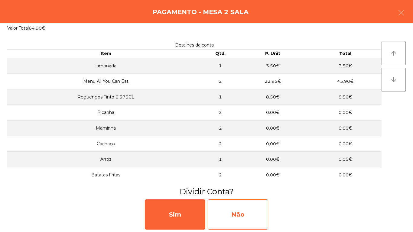
click at [244, 213] on div "Não" at bounding box center [237, 214] width 60 height 30
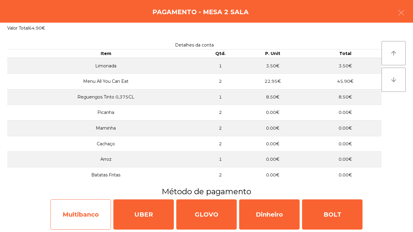
click at [99, 211] on div "Multibanco" at bounding box center [80, 214] width 60 height 30
select select "**"
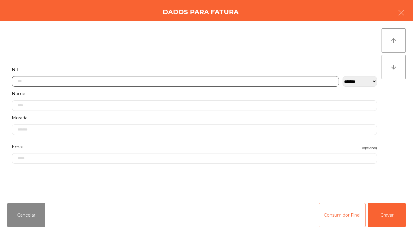
click at [169, 82] on input "text" at bounding box center [175, 81] width 327 height 11
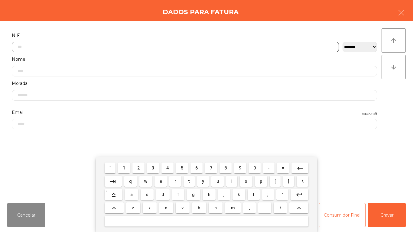
scroll to position [37, 0]
click at [139, 168] on span "2" at bounding box center [138, 167] width 2 height 5
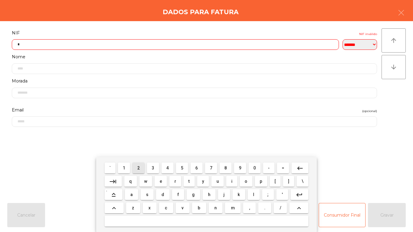
click at [138, 168] on span "2" at bounding box center [138, 167] width 2 height 5
click at [124, 168] on span "1" at bounding box center [124, 167] width 2 height 5
click at [168, 168] on span "4" at bounding box center [167, 167] width 2 height 5
click at [167, 168] on span "4" at bounding box center [167, 167] width 2 height 5
click at [239, 167] on span "9" at bounding box center [240, 167] width 2 height 5
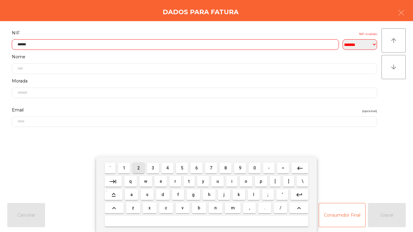
click at [139, 168] on span "2" at bounding box center [138, 167] width 2 height 5
click at [240, 167] on span "9" at bounding box center [240, 167] width 2 height 5
click at [240, 166] on span "9" at bounding box center [240, 167] width 2 height 5
type input "*********"
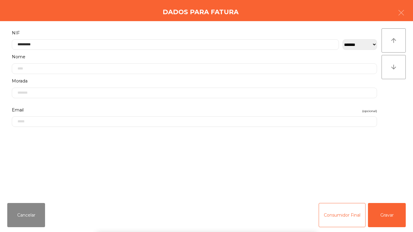
click at [295, 135] on form "**********" at bounding box center [194, 110] width 374 height 162
click at [391, 216] on button "Gravar" at bounding box center [387, 215] width 38 height 24
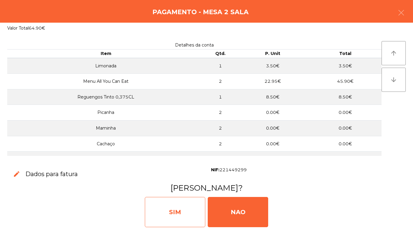
click at [195, 197] on div "SIM" at bounding box center [175, 212] width 60 height 30
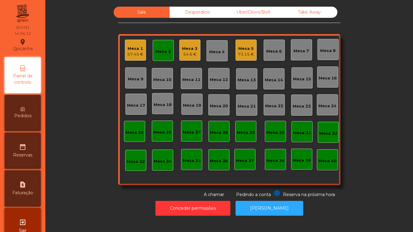
click at [131, 48] on div "Mesa 1" at bounding box center [135, 49] width 16 height 6
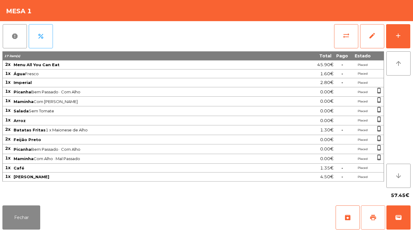
click at [366, 219] on button "print" at bounding box center [373, 217] width 24 height 24
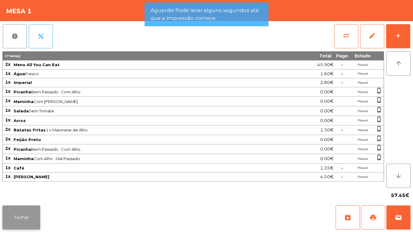
click at [29, 211] on button "Fechar" at bounding box center [21, 217] width 38 height 24
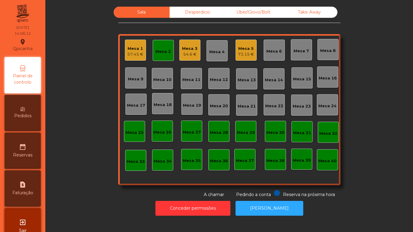
click at [185, 56] on div "54.6 €" at bounding box center [189, 54] width 15 height 6
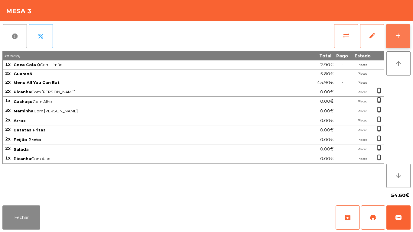
click at [391, 40] on button "add" at bounding box center [398, 36] width 24 height 24
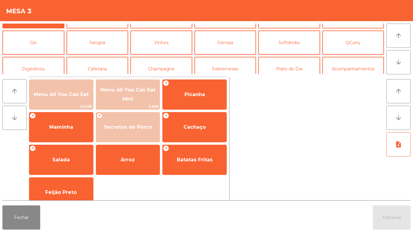
scroll to position [23, 0]
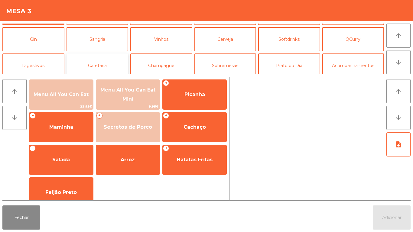
click at [88, 70] on button "Cafetaria" at bounding box center [97, 65] width 62 height 24
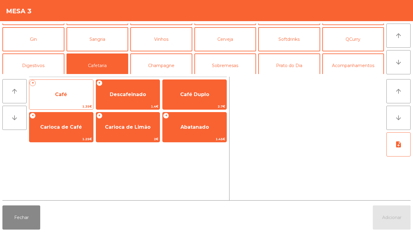
click at [59, 95] on span "Café" at bounding box center [61, 95] width 12 height 6
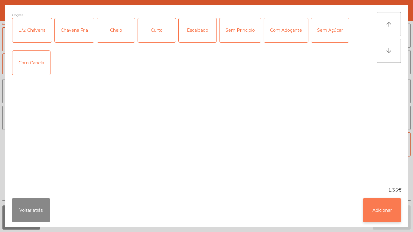
click at [368, 210] on button "Adicionar" at bounding box center [382, 210] width 38 height 24
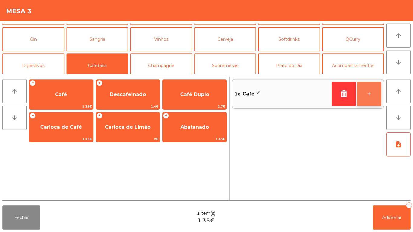
click at [364, 94] on button "+" at bounding box center [369, 94] width 24 height 24
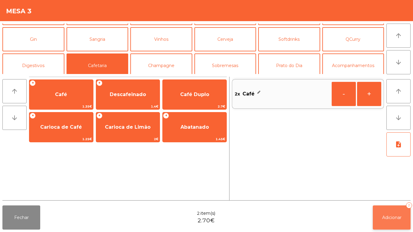
click at [375, 212] on button "Adicionar 2" at bounding box center [391, 217] width 38 height 24
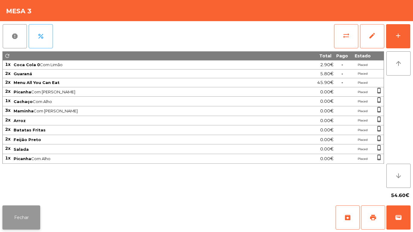
click at [24, 217] on button "Fechar" at bounding box center [21, 217] width 38 height 24
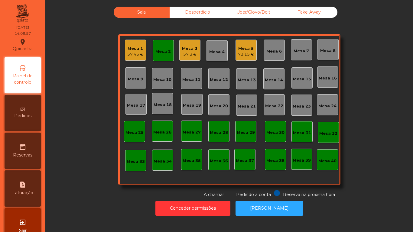
click at [164, 114] on div "Mesa 18" at bounding box center [162, 103] width 21 height 21
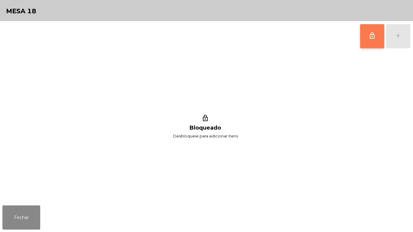
click at [368, 43] on button "lock_outline" at bounding box center [372, 36] width 24 height 24
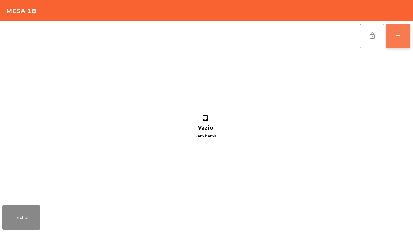
click at [400, 40] on button "add" at bounding box center [398, 36] width 24 height 24
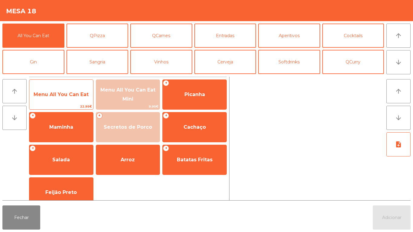
click at [60, 95] on span "Menu All You Can Eat" at bounding box center [61, 95] width 55 height 6
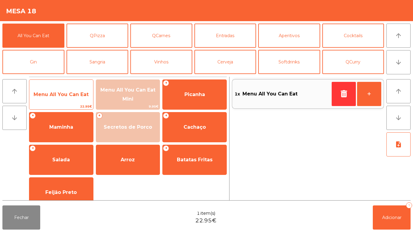
click at [59, 96] on span "Menu All You Can Eat" at bounding box center [61, 95] width 55 height 6
click at [62, 97] on span "Menu All You Can Eat" at bounding box center [61, 94] width 64 height 16
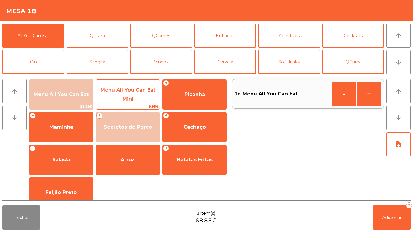
click at [129, 96] on span "Menu All You Can Eat Mini" at bounding box center [127, 94] width 55 height 15
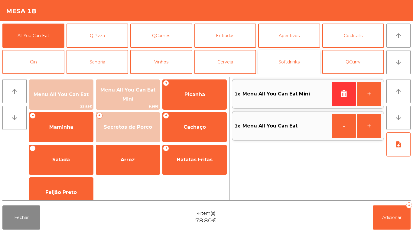
click at [293, 65] on button "Softdrinks" at bounding box center [289, 62] width 62 height 24
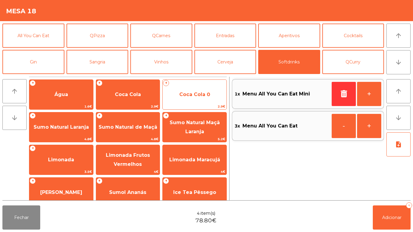
click at [191, 98] on span "Coca Cola 0" at bounding box center [194, 94] width 64 height 16
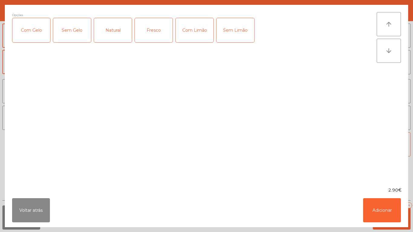
click at [29, 34] on div "Com Gelo" at bounding box center [31, 30] width 38 height 24
click at [196, 33] on div "Com Limão" at bounding box center [194, 30] width 38 height 24
click at [372, 208] on button "Adicionar" at bounding box center [382, 210] width 38 height 24
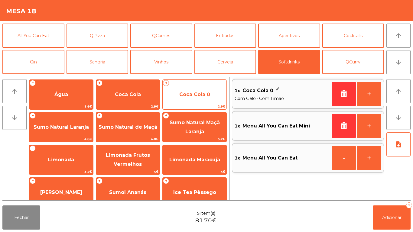
click at [193, 98] on span "Coca Cola 0" at bounding box center [194, 94] width 64 height 16
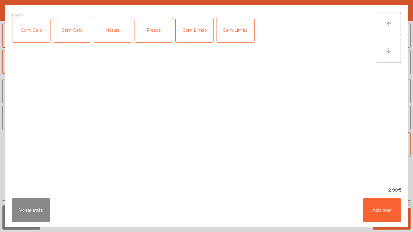
click at [31, 34] on div "Com Gelo" at bounding box center [31, 30] width 38 height 24
click at [375, 207] on button "Adicionar" at bounding box center [382, 210] width 38 height 24
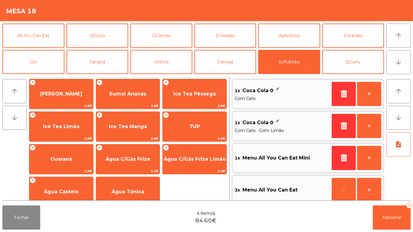
scroll to position [103, 0]
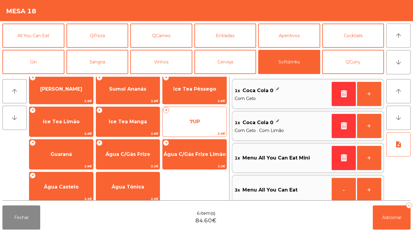
click at [197, 122] on span "7UP" at bounding box center [194, 122] width 10 height 6
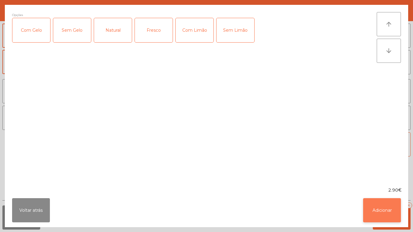
click at [374, 208] on button "Adicionar" at bounding box center [382, 210] width 38 height 24
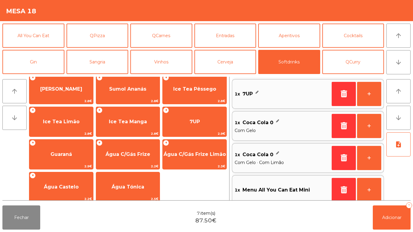
scroll to position [2, 0]
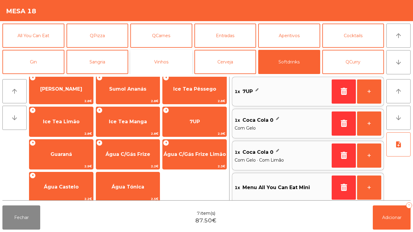
click at [161, 66] on button "Vinhos" at bounding box center [161, 62] width 62 height 24
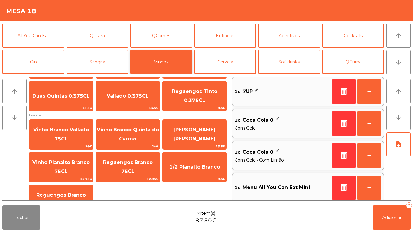
scroll to position [190, 0]
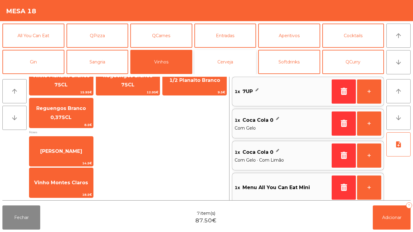
click at [231, 66] on button "Cerveja" at bounding box center [225, 62] width 62 height 24
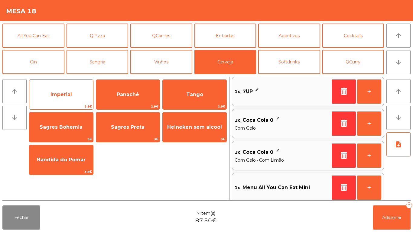
click at [62, 97] on span "Imperial" at bounding box center [60, 95] width 21 height 6
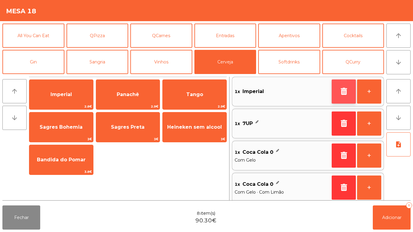
click at [335, 92] on button "button" at bounding box center [343, 91] width 24 height 24
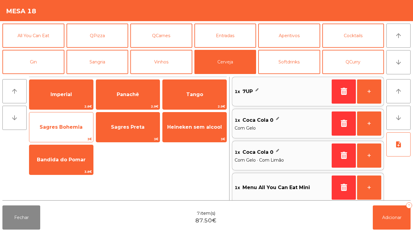
click at [63, 132] on span "Sagres Bohemia" at bounding box center [61, 127] width 64 height 16
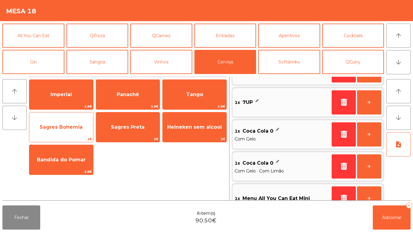
scroll to position [22, 0]
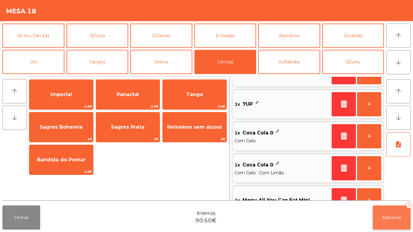
click at [388, 220] on span "Adicionar" at bounding box center [391, 217] width 19 height 5
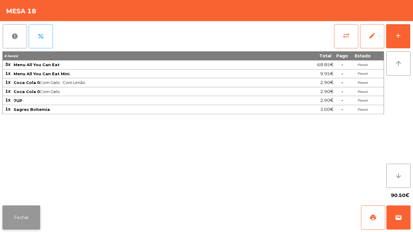
click at [31, 211] on button "Fechar" at bounding box center [21, 217] width 38 height 24
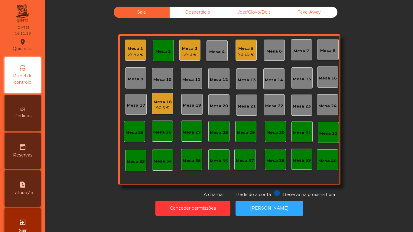
click at [186, 52] on div "57.3 €" at bounding box center [189, 54] width 15 height 6
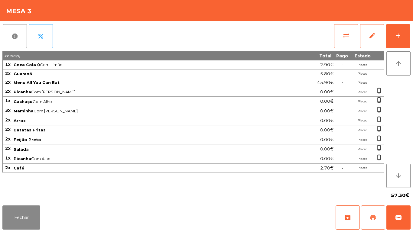
click at [372, 217] on span "print" at bounding box center [372, 217] width 7 height 7
click at [26, 223] on button "Fechar" at bounding box center [21, 217] width 38 height 24
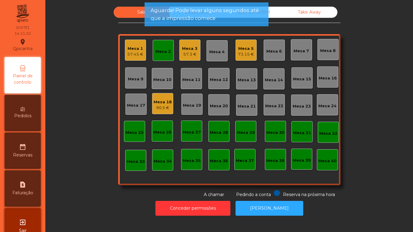
click at [137, 56] on div "57.45 €" at bounding box center [135, 54] width 16 height 6
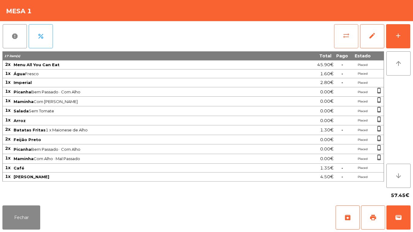
click at [347, 33] on span "sync_alt" at bounding box center [345, 35] width 7 height 7
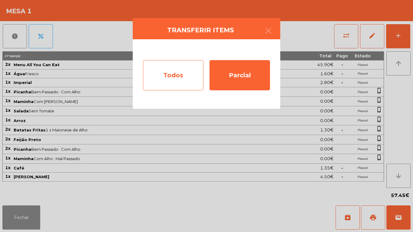
click at [173, 71] on div "Todos" at bounding box center [173, 75] width 60 height 30
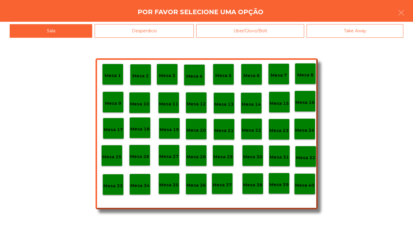
click at [282, 186] on p "Mesa 39" at bounding box center [278, 184] width 19 height 7
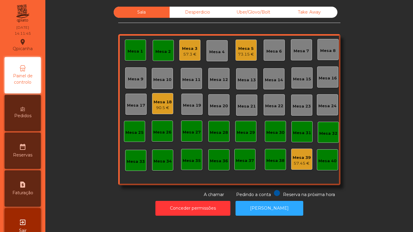
click at [162, 57] on div "Mesa 2" at bounding box center [163, 50] width 21 height 21
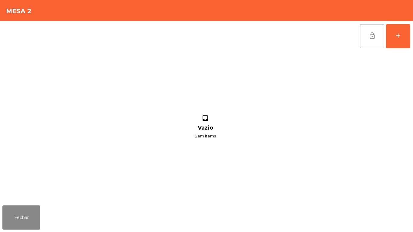
click at [360, 42] on button "lock_open" at bounding box center [372, 36] width 24 height 24
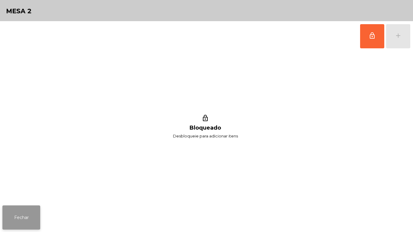
click at [38, 208] on button "Fechar" at bounding box center [21, 217] width 38 height 24
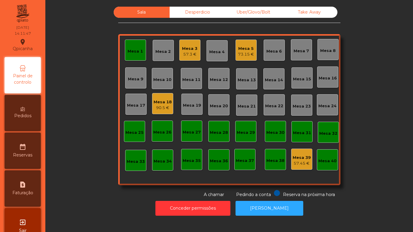
click at [140, 55] on div "Mesa 1" at bounding box center [135, 50] width 21 height 21
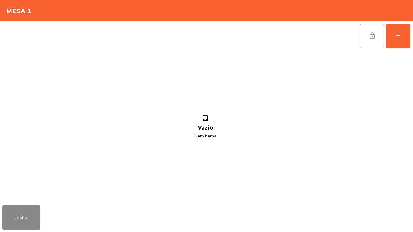
click at [360, 43] on button "lock_open" at bounding box center [372, 36] width 24 height 24
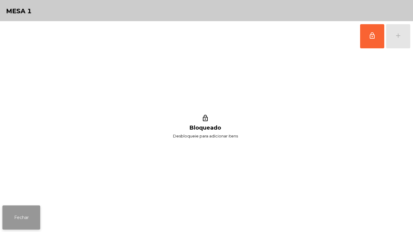
click at [24, 218] on button "Fechar" at bounding box center [21, 217] width 38 height 24
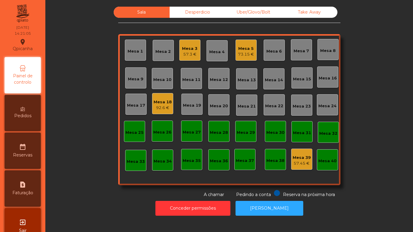
click at [160, 106] on div "92.6 €" at bounding box center [162, 108] width 18 height 6
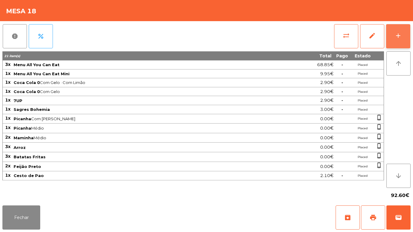
click at [395, 36] on div "add" at bounding box center [397, 35] width 7 height 7
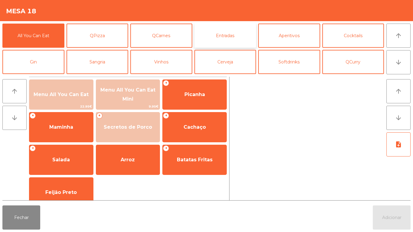
click at [226, 38] on button "Entradas" at bounding box center [225, 36] width 62 height 24
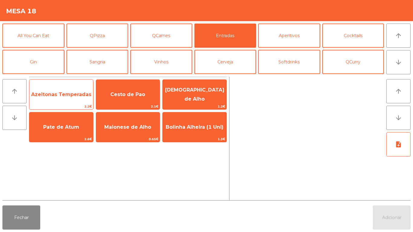
click at [75, 100] on span "Azeitonas Temperadas" at bounding box center [61, 94] width 64 height 16
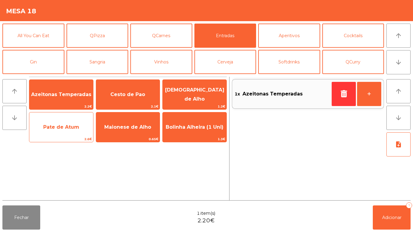
click at [72, 128] on span "Pate de Atum" at bounding box center [61, 127] width 36 height 6
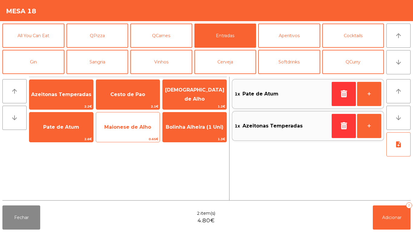
click at [121, 125] on span "Maionese de Alho" at bounding box center [127, 127] width 47 height 6
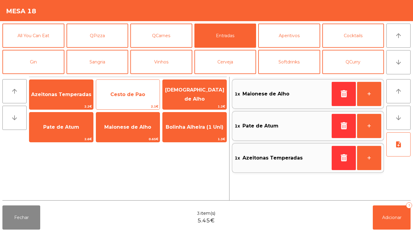
click at [126, 90] on span "Cesto de Pao" at bounding box center [128, 94] width 64 height 16
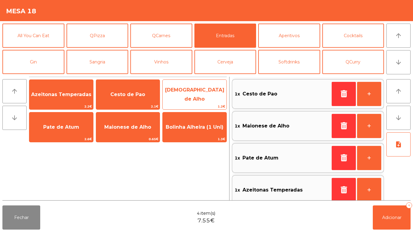
click at [196, 95] on span "[DEMOGRAPHIC_DATA] de Alho" at bounding box center [194, 94] width 59 height 15
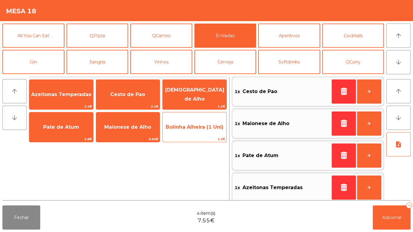
click at [198, 124] on span "Bolinha Alheira (1 Uni)" at bounding box center [194, 127] width 58 height 6
click at [197, 130] on span "Bolinha Alheira (1 Uni)" at bounding box center [194, 127] width 64 height 16
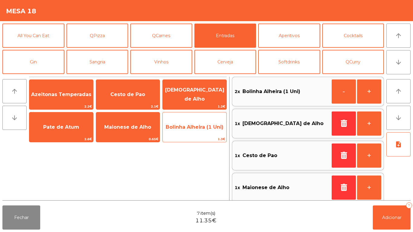
click at [197, 131] on span "Bolinha Alheira (1 Uni)" at bounding box center [194, 127] width 64 height 16
click at [198, 130] on span "Bolinha Alheira (1 Uni)" at bounding box center [194, 127] width 64 height 16
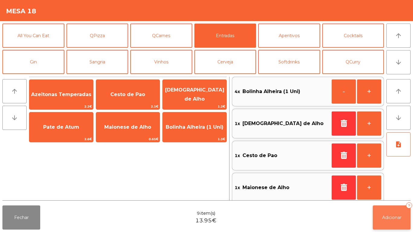
click at [390, 219] on span "Adicionar" at bounding box center [391, 217] width 19 height 5
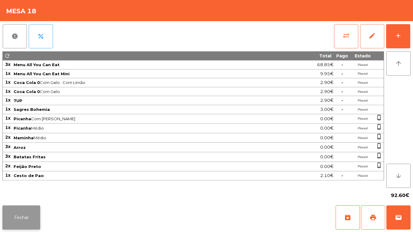
click at [30, 214] on button "Fechar" at bounding box center [21, 217] width 38 height 24
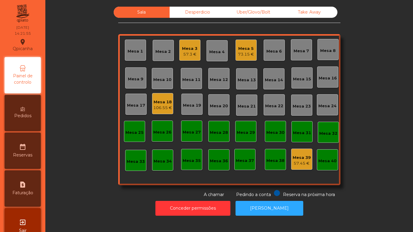
click at [154, 101] on div "Mesa 18" at bounding box center [162, 102] width 19 height 6
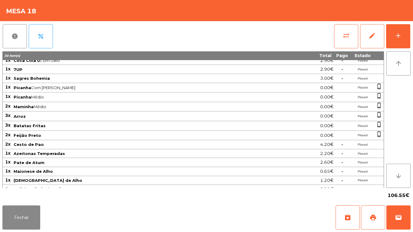
scroll to position [37, 0]
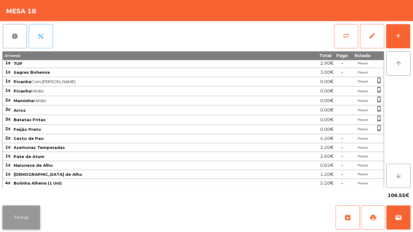
click at [24, 220] on button "Fechar" at bounding box center [21, 217] width 38 height 24
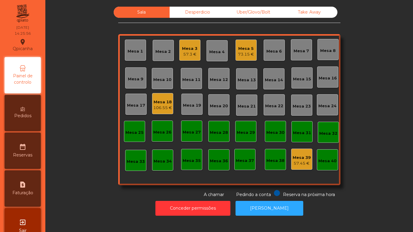
click at [247, 53] on div "73.15 €" at bounding box center [246, 54] width 16 height 6
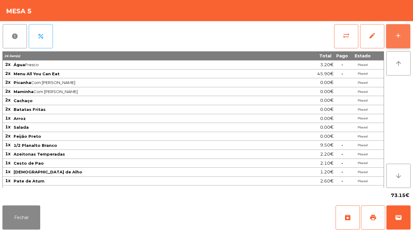
click at [392, 39] on button "add" at bounding box center [398, 36] width 24 height 24
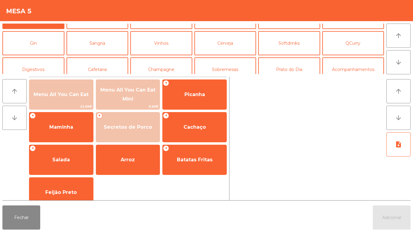
scroll to position [27, 0]
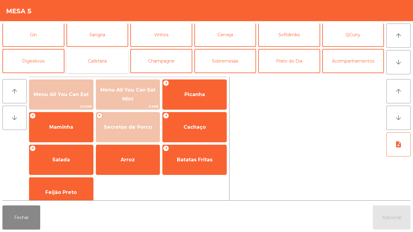
click at [98, 66] on button "Cafetaria" at bounding box center [97, 61] width 62 height 24
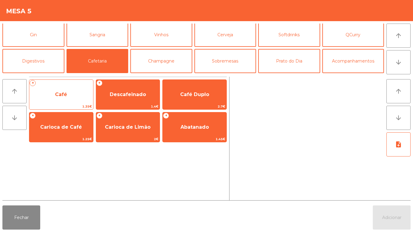
click at [68, 98] on span "Café" at bounding box center [61, 94] width 64 height 16
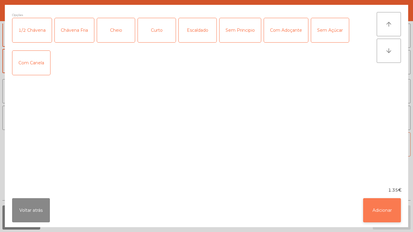
click at [379, 210] on button "Adicionar" at bounding box center [382, 210] width 38 height 24
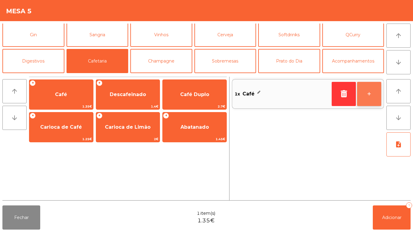
click at [366, 92] on button "+" at bounding box center [369, 94] width 24 height 24
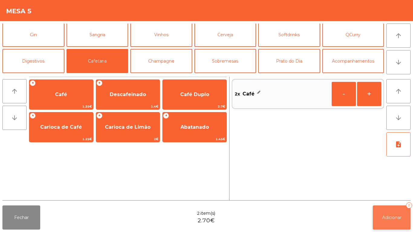
click at [384, 217] on span "Adicionar" at bounding box center [391, 217] width 19 height 5
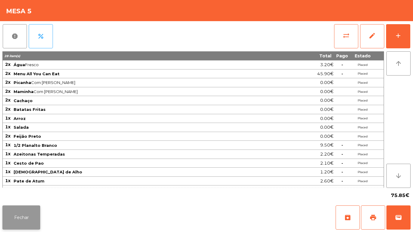
click at [25, 215] on button "Fechar" at bounding box center [21, 217] width 38 height 24
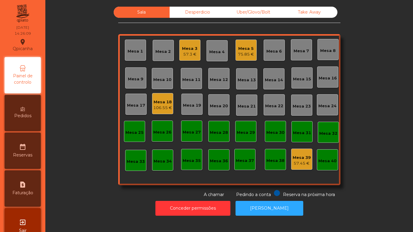
click at [188, 54] on div "57.3 €" at bounding box center [189, 54] width 15 height 6
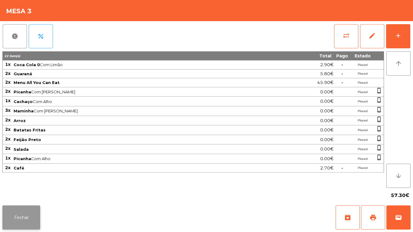
click at [23, 221] on button "Fechar" at bounding box center [21, 217] width 38 height 24
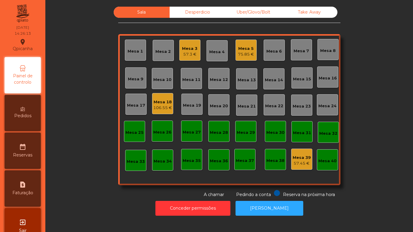
click at [242, 54] on div "75.85 €" at bounding box center [246, 54] width 16 height 6
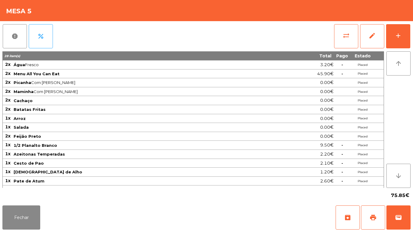
scroll to position [34, 0]
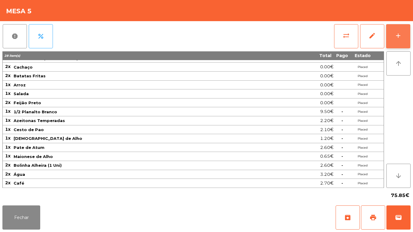
click at [397, 39] on div "add" at bounding box center [397, 35] width 7 height 7
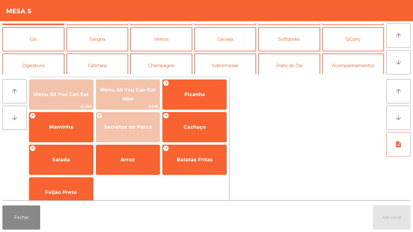
scroll to position [28, 0]
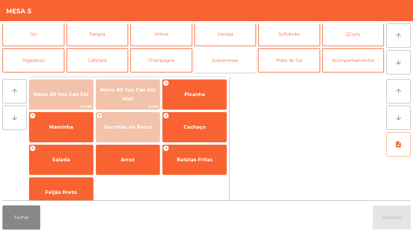
click at [227, 65] on button "Sobremesas" at bounding box center [225, 60] width 62 height 24
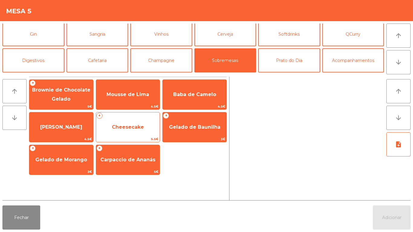
click at [129, 131] on span "Cheesecake" at bounding box center [128, 127] width 64 height 16
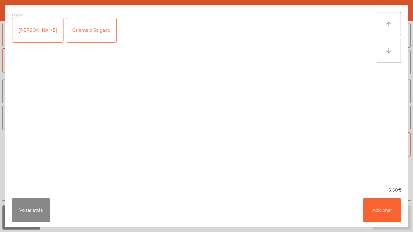
click at [44, 33] on div "[PERSON_NAME]" at bounding box center [37, 30] width 51 height 24
click at [372, 205] on button "Adicionar" at bounding box center [382, 210] width 38 height 24
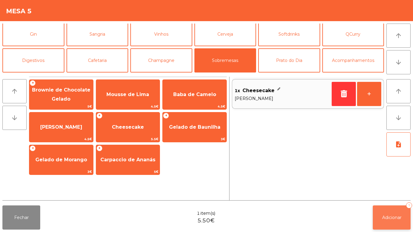
click at [391, 210] on button "Adicionar 1" at bounding box center [391, 217] width 38 height 24
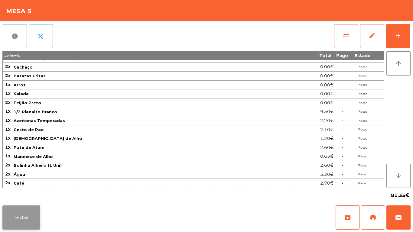
click at [36, 209] on button "Fechar" at bounding box center [21, 217] width 38 height 24
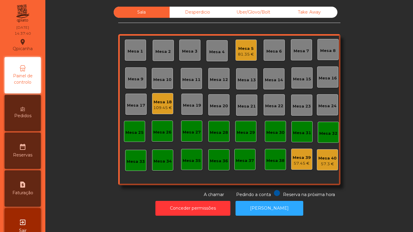
click at [299, 160] on div "57.45 €" at bounding box center [301, 163] width 18 height 6
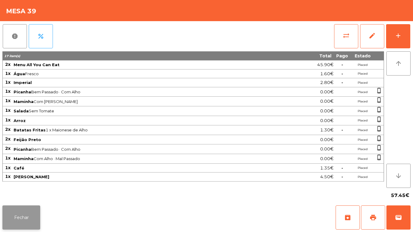
click at [24, 214] on button "Fechar" at bounding box center [21, 217] width 38 height 24
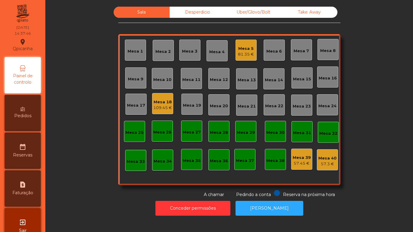
click at [296, 162] on div "57.45 €" at bounding box center [301, 163] width 18 height 6
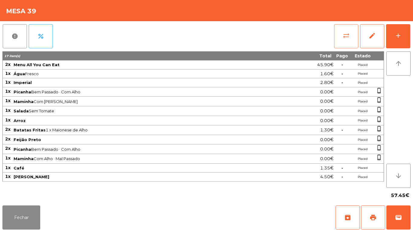
click at [345, 38] on span "sync_alt" at bounding box center [345, 35] width 7 height 7
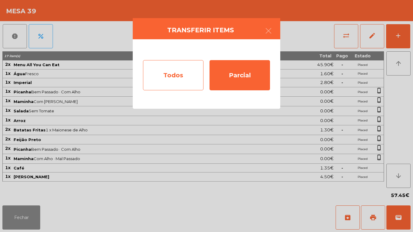
click at [190, 76] on div "Todos" at bounding box center [173, 75] width 60 height 30
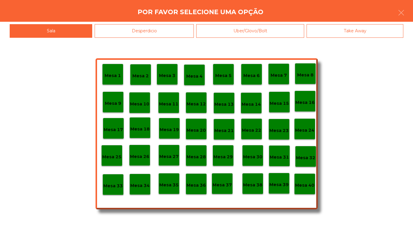
click at [305, 183] on p "Mesa 40" at bounding box center [304, 185] width 19 height 7
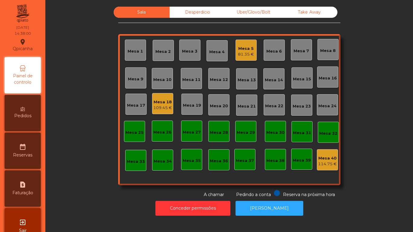
click at [326, 165] on div "114.75 €" at bounding box center [327, 164] width 19 height 6
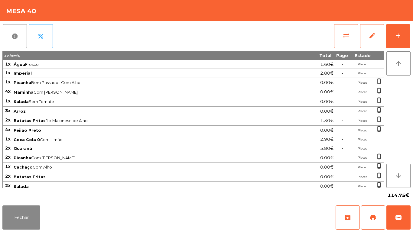
scroll to position [0, 0]
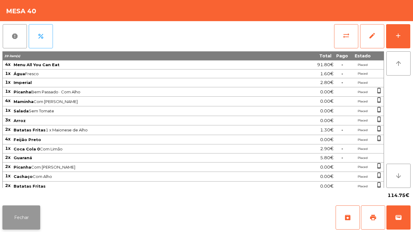
click at [25, 222] on button "Fechar" at bounding box center [21, 217] width 38 height 24
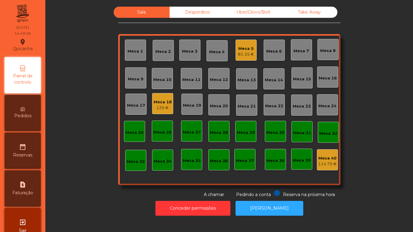
click at [160, 106] on div "125 €" at bounding box center [162, 108] width 18 height 6
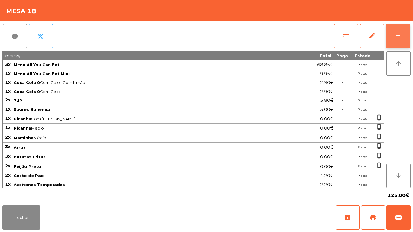
click at [395, 41] on button "add" at bounding box center [398, 36] width 24 height 24
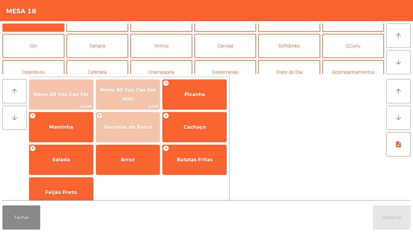
scroll to position [31, 0]
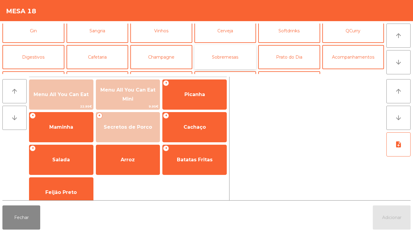
click at [235, 58] on button "Sobremesas" at bounding box center [225, 57] width 62 height 24
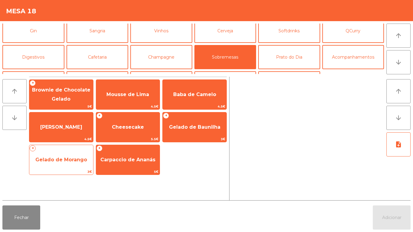
click at [78, 162] on span "Gelado de Morango" at bounding box center [61, 160] width 52 height 6
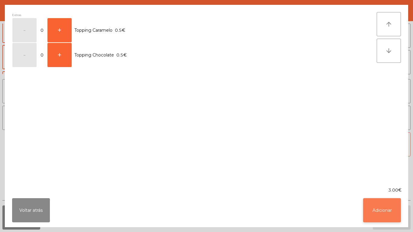
click at [378, 200] on button "Adicionar" at bounding box center [382, 210] width 38 height 24
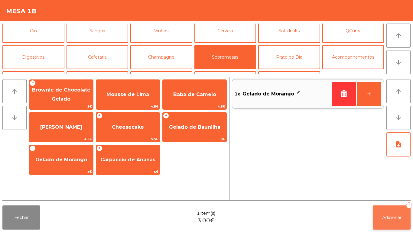
click at [390, 208] on button "Adicionar 1" at bounding box center [391, 217] width 38 height 24
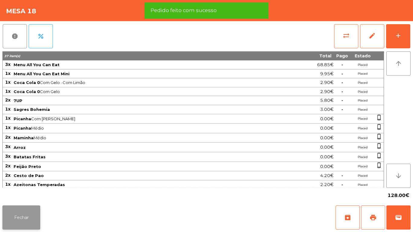
click at [29, 214] on button "Fechar" at bounding box center [21, 217] width 38 height 24
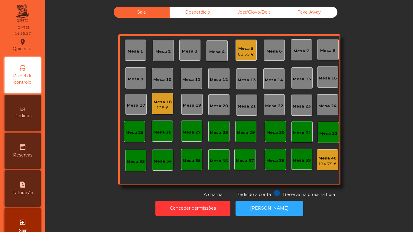
click at [247, 52] on div "81.35 €" at bounding box center [246, 54] width 16 height 6
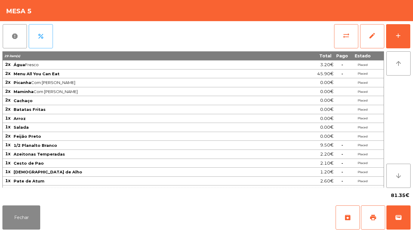
scroll to position [43, 0]
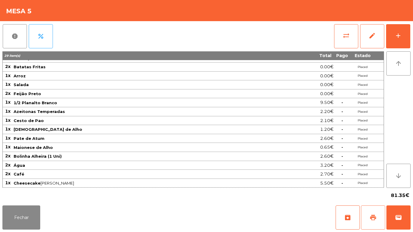
click at [372, 217] on span "print" at bounding box center [372, 217] width 7 height 7
click at [38, 208] on button "Fechar" at bounding box center [21, 217] width 38 height 24
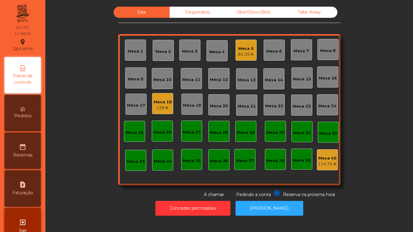
click at [242, 54] on div "81.35 €" at bounding box center [246, 54] width 16 height 6
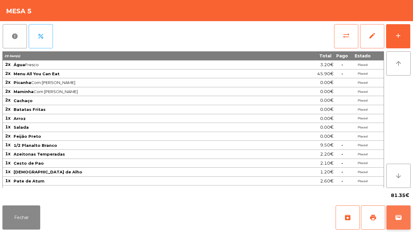
click at [393, 218] on button "wallet" at bounding box center [398, 217] width 24 height 24
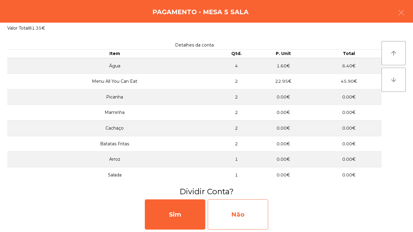
click at [237, 206] on div "Não" at bounding box center [237, 214] width 60 height 30
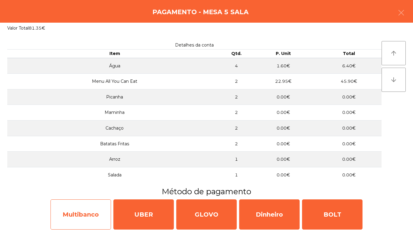
click at [97, 206] on div "Multibanco" at bounding box center [80, 214] width 60 height 30
select select "**"
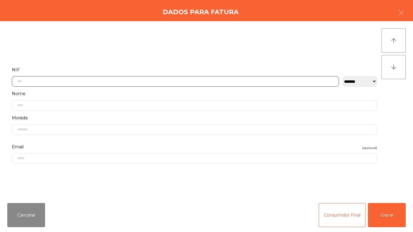
click at [201, 81] on input "text" at bounding box center [175, 81] width 327 height 11
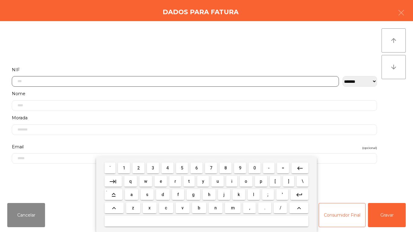
scroll to position [37, 0]
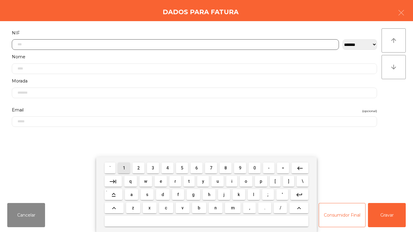
click at [130, 165] on button "1" at bounding box center [124, 167] width 12 height 11
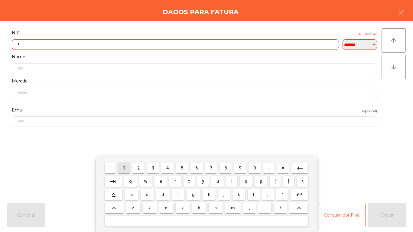
click at [125, 168] on span "1" at bounding box center [124, 167] width 2 height 5
click at [197, 167] on span "6" at bounding box center [196, 167] width 2 height 5
click at [230, 167] on button "8" at bounding box center [225, 167] width 12 height 11
click at [196, 168] on span "6" at bounding box center [196, 167] width 2 height 5
click at [154, 166] on span "3" at bounding box center [153, 167] width 2 height 5
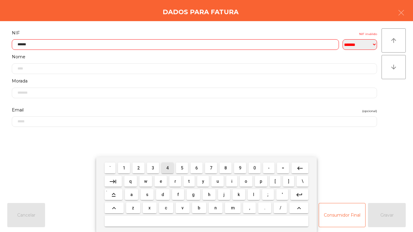
click at [167, 168] on span "4" at bounding box center [167, 167] width 2 height 5
click at [211, 167] on span "7" at bounding box center [211, 167] width 2 height 5
click at [124, 168] on span "1" at bounding box center [124, 167] width 2 height 5
type input "*********"
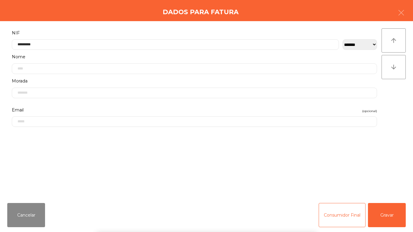
click at [67, 173] on div "` 1 2 3 4 5 6 7 8 9 0 - = keyboard_backspace keyboard_tab q w e r t y u i o p […" at bounding box center [206, 194] width 413 height 75
click at [380, 207] on button "Gravar" at bounding box center [387, 215] width 38 height 24
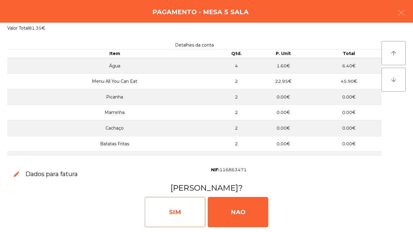
click at [192, 203] on div "SIM" at bounding box center [175, 212] width 60 height 30
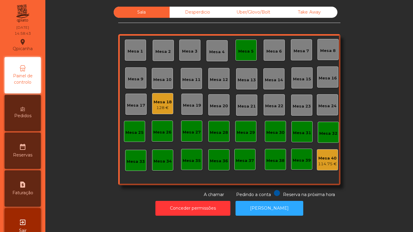
click at [238, 53] on div "Mesa 5" at bounding box center [245, 51] width 15 height 6
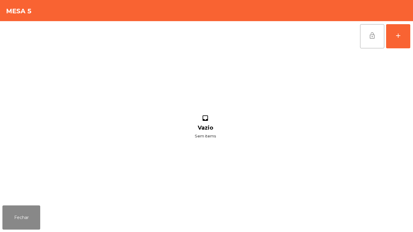
click at [371, 36] on span "lock_open" at bounding box center [371, 35] width 7 height 7
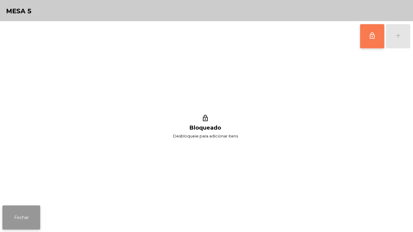
click at [36, 213] on button "Fechar" at bounding box center [21, 217] width 38 height 24
